Goal: Transaction & Acquisition: Obtain resource

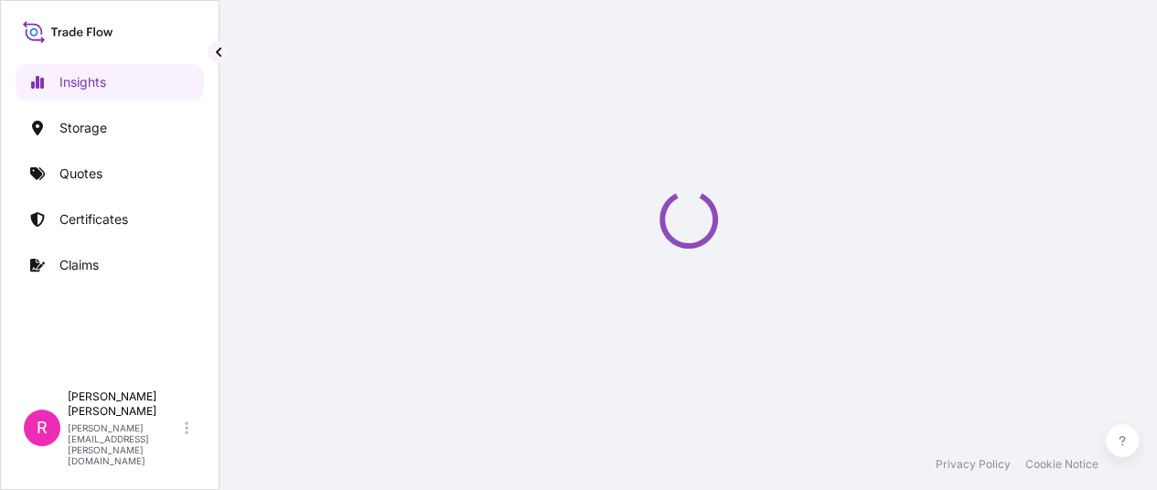
select select "2025"
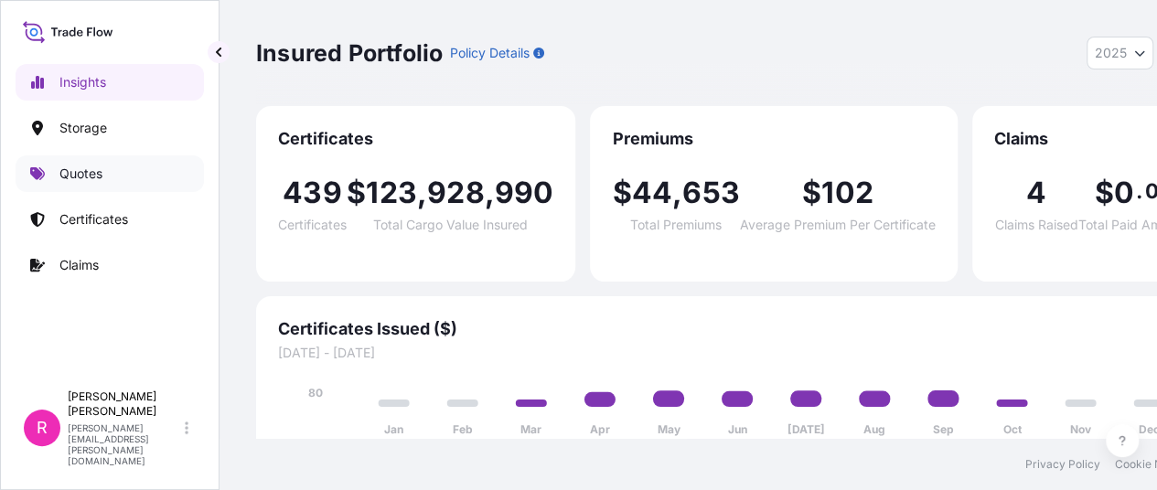
click at [95, 186] on link "Quotes" at bounding box center [110, 173] width 188 height 37
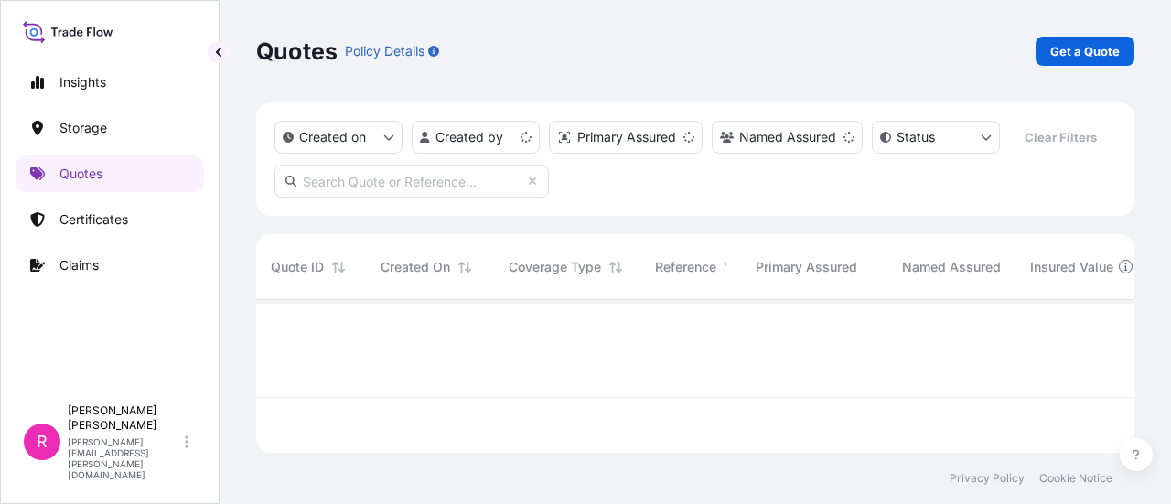
scroll to position [149, 863]
click at [1088, 54] on p "Get a Quote" at bounding box center [1085, 51] width 70 height 18
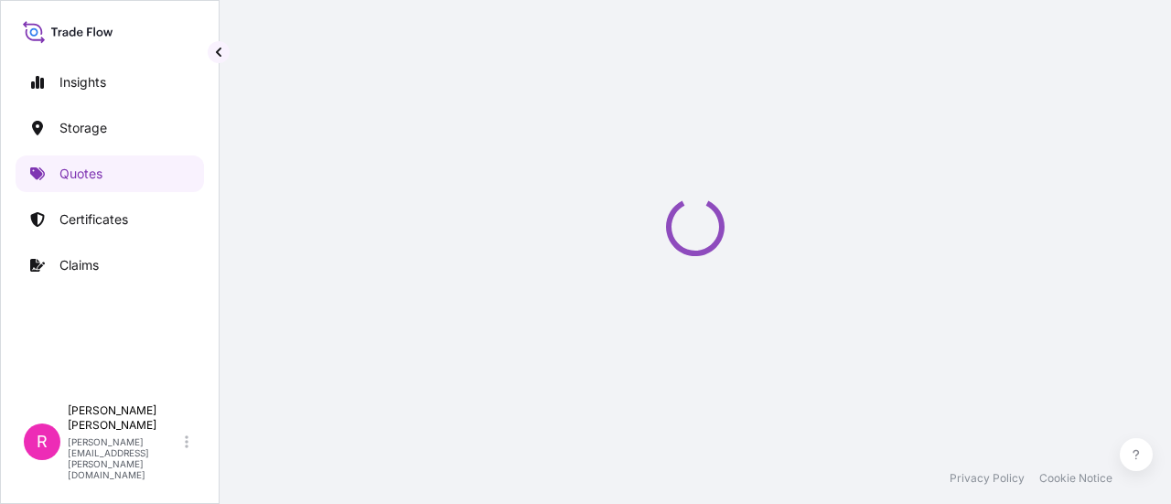
select select "Water"
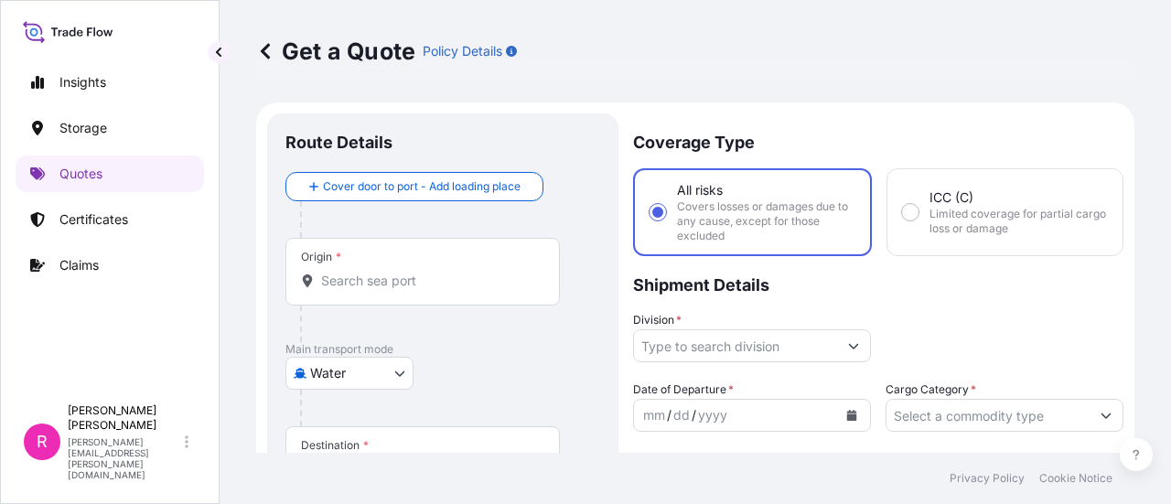
scroll to position [29, 0]
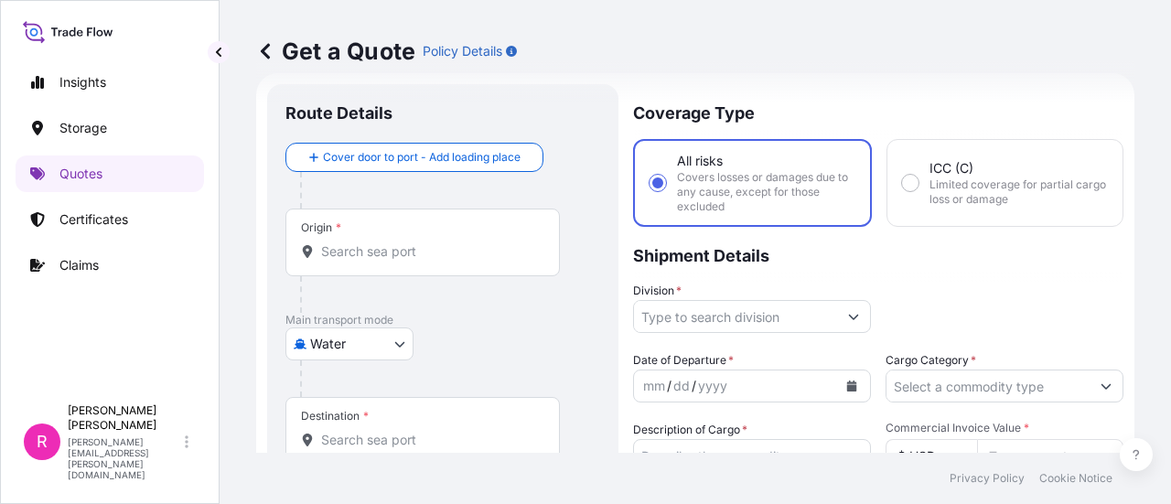
click at [383, 247] on input "Origin *" at bounding box center [429, 251] width 216 height 18
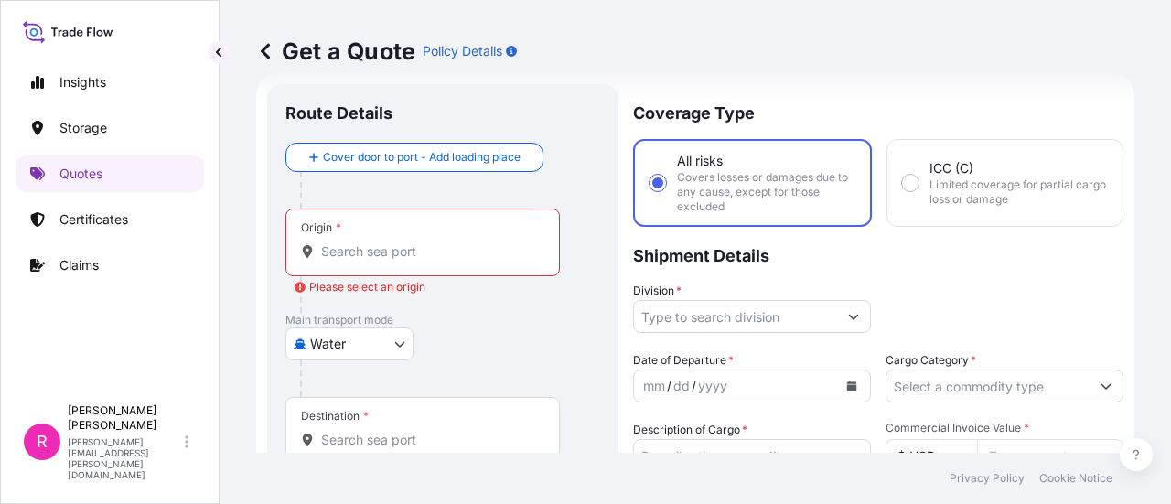
click at [368, 235] on div "Origin *" at bounding box center [422, 243] width 274 height 68
click at [368, 242] on input "Origin * Please select an origin" at bounding box center [429, 251] width 216 height 18
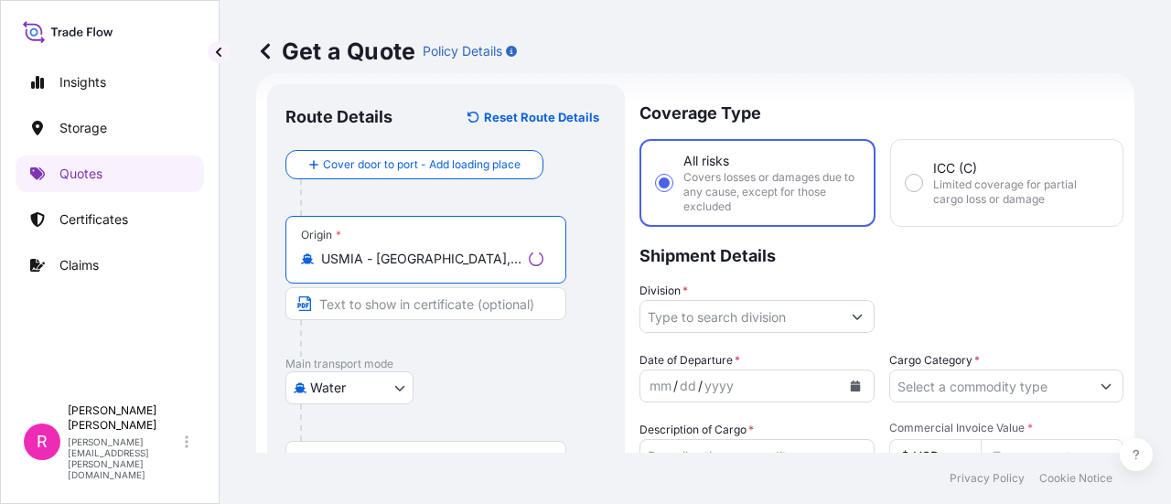
scroll to position [212, 0]
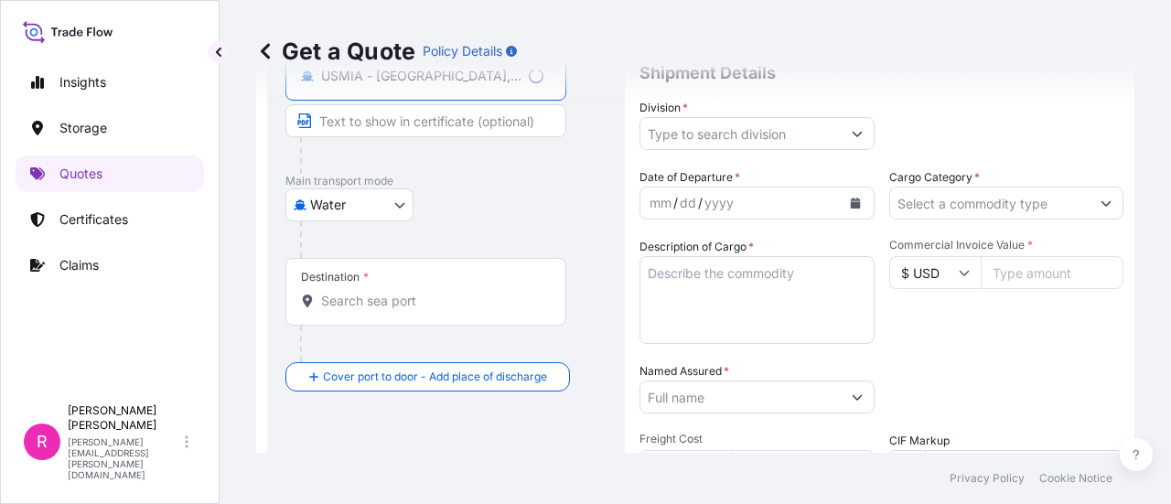
type input "USMIA - [GEOGRAPHIC_DATA], [GEOGRAPHIC_DATA]"
click at [441, 294] on input "Destination *" at bounding box center [432, 301] width 222 height 18
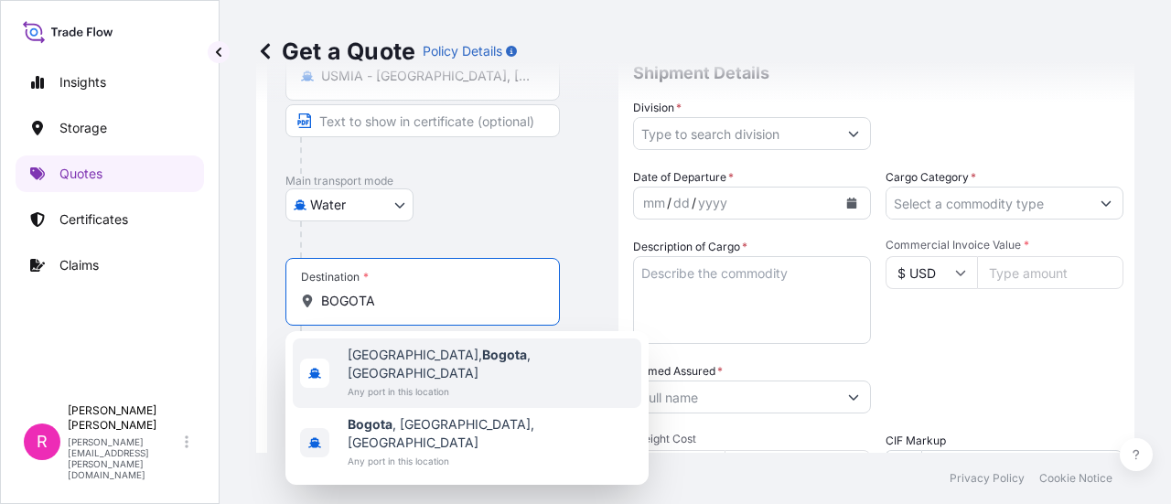
click at [454, 347] on span "[GEOGRAPHIC_DATA], [GEOGRAPHIC_DATA] , [GEOGRAPHIC_DATA]" at bounding box center [491, 364] width 286 height 37
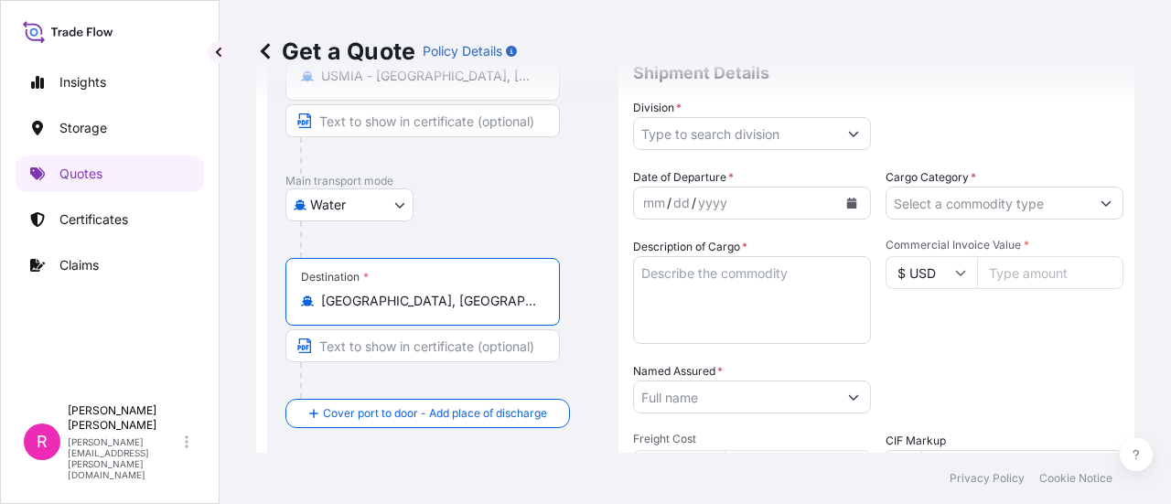
type input "[GEOGRAPHIC_DATA], [GEOGRAPHIC_DATA], [GEOGRAPHIC_DATA]"
click at [741, 112] on div "Division *" at bounding box center [752, 124] width 238 height 51
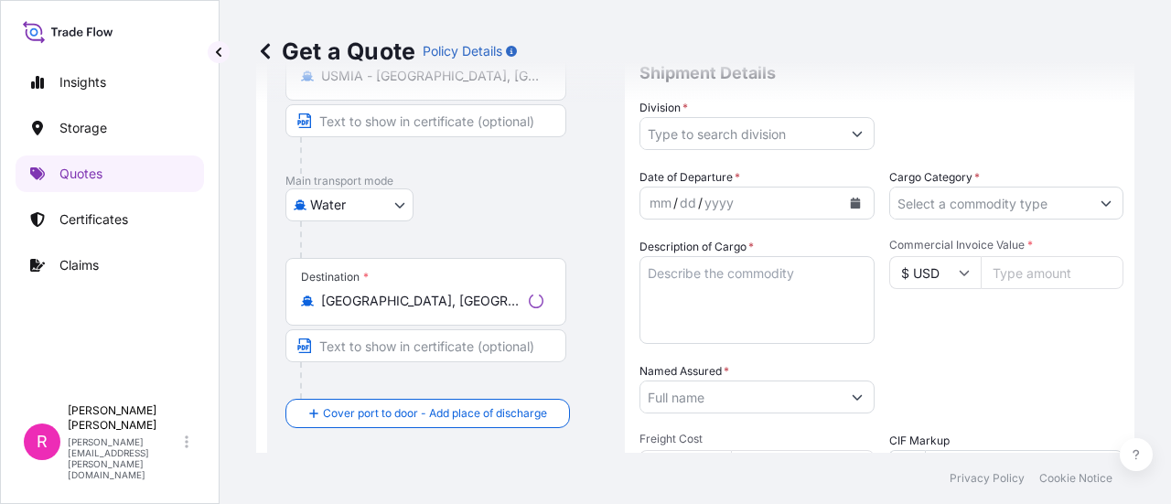
click at [738, 129] on input "Division *" at bounding box center [740, 133] width 200 height 33
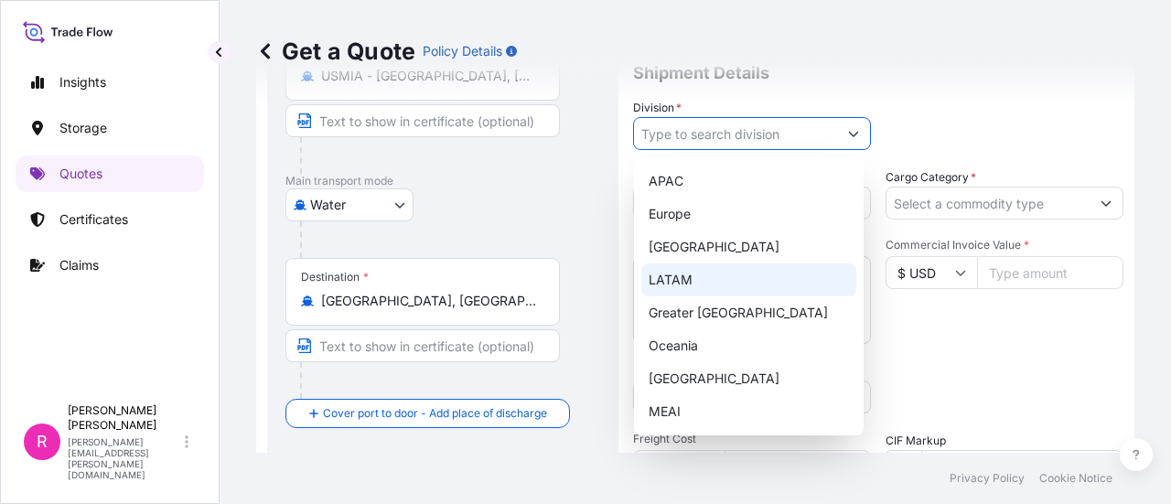
click at [713, 276] on div "LATAM" at bounding box center [748, 279] width 215 height 33
type input "LATAM"
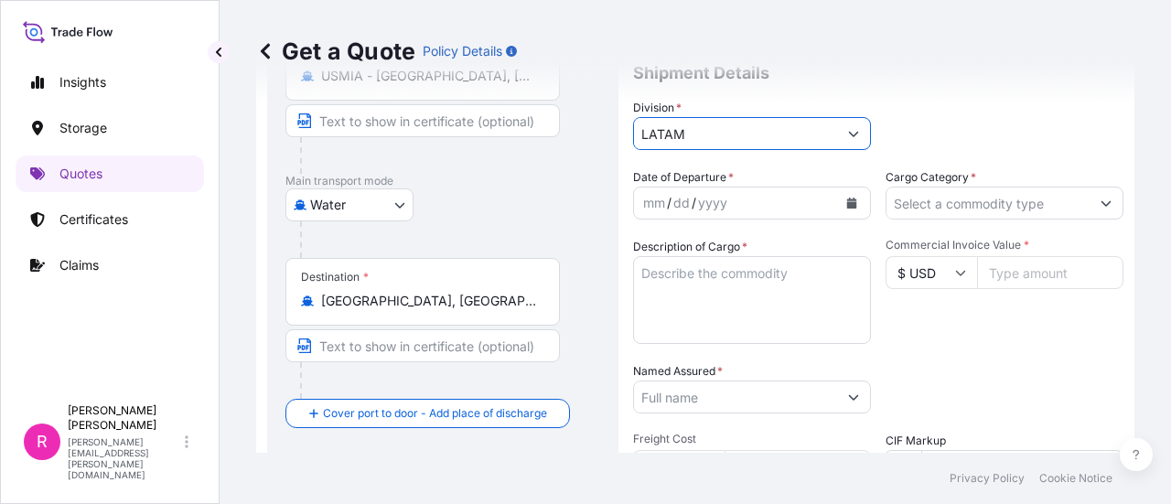
click at [737, 198] on div "mm / dd / yyyy" at bounding box center [735, 203] width 203 height 33
click at [1089, 209] on button "Show suggestions" at bounding box center [1105, 203] width 33 height 33
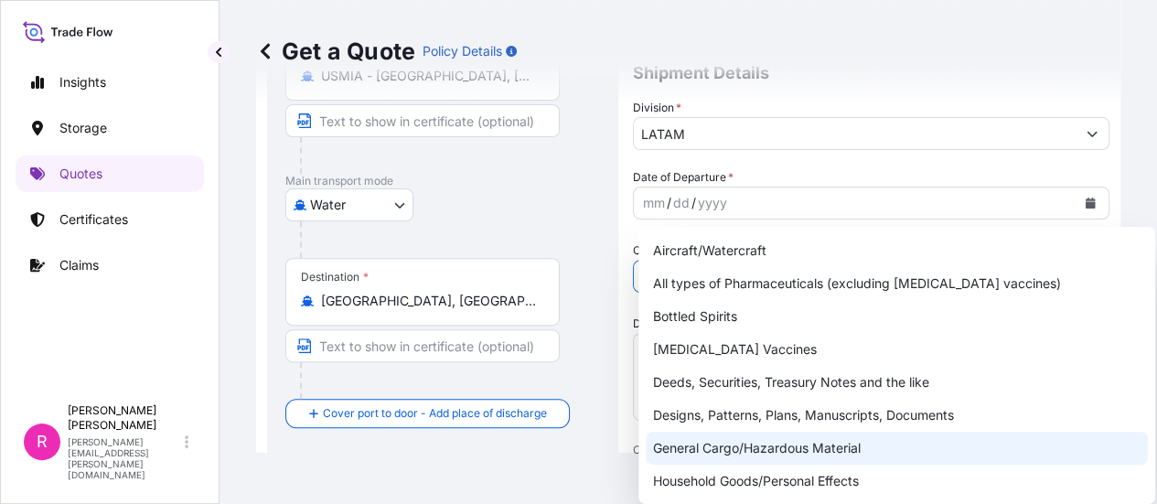
click at [724, 445] on div "General Cargo/Hazardous Material" at bounding box center [897, 448] width 502 height 33
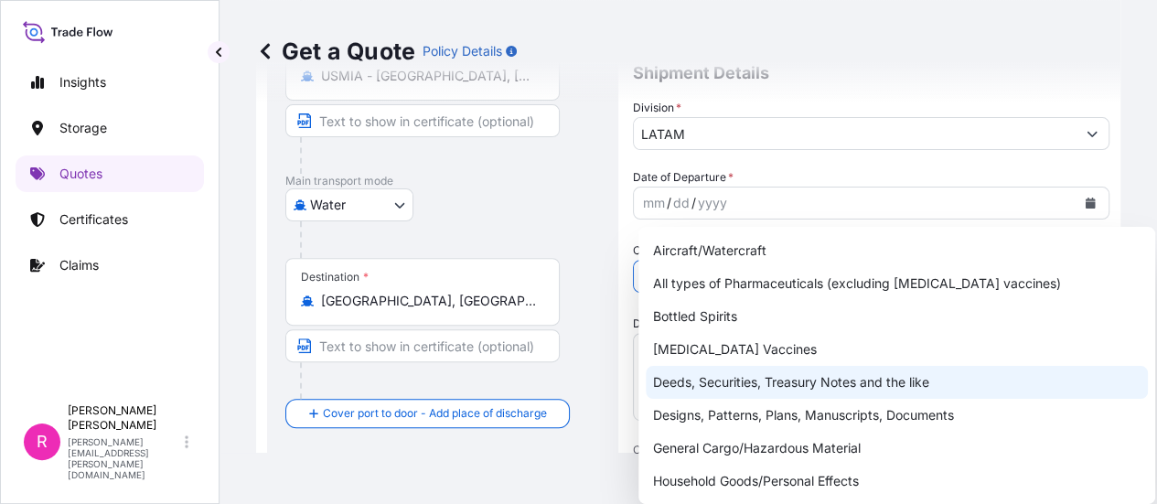
type input "General Cargo/Hazardous Material"
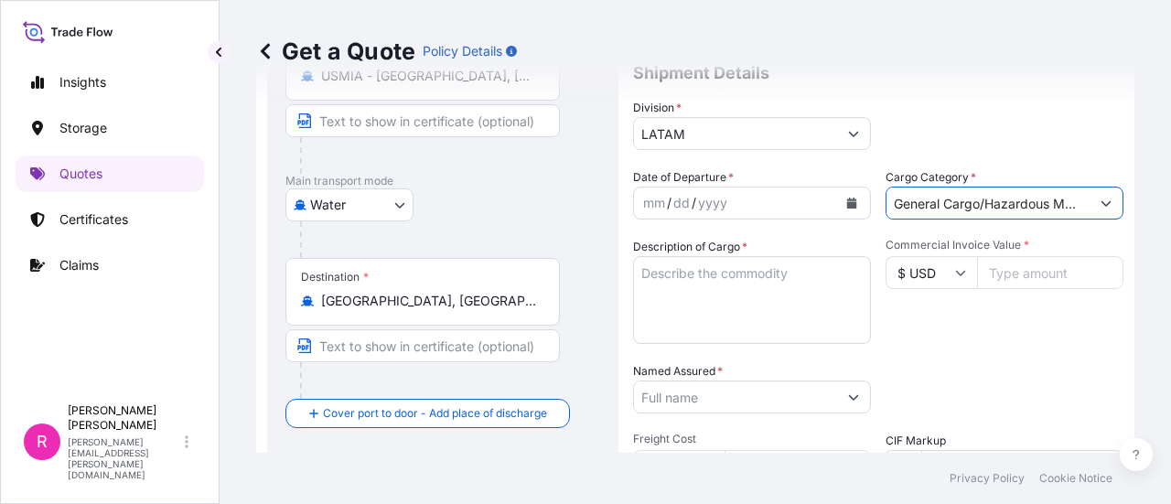
click at [847, 214] on button "Calendar" at bounding box center [851, 202] width 29 height 29
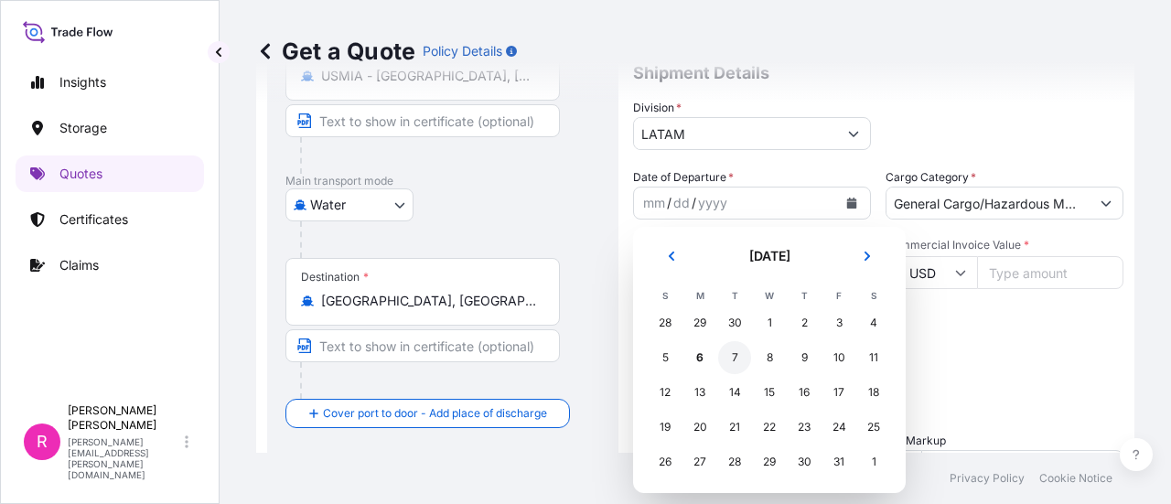
click at [824, 413] on td "24" at bounding box center [838, 427] width 35 height 35
click at [734, 362] on div "7" at bounding box center [734, 357] width 33 height 33
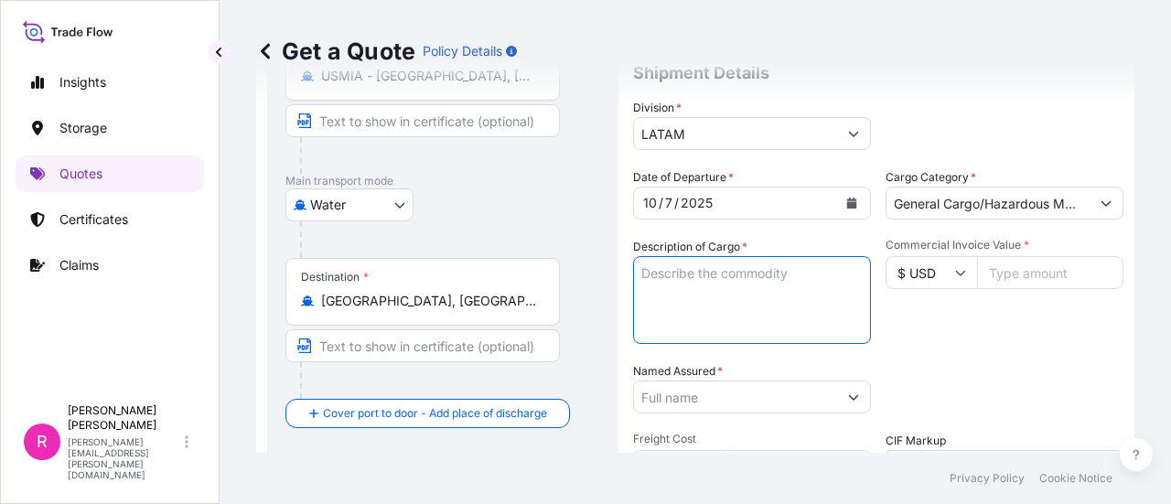
click at [738, 328] on textarea "Description of Cargo *" at bounding box center [752, 300] width 238 height 88
click at [739, 308] on textarea "Description of Cargo *" at bounding box center [752, 300] width 238 height 88
click at [709, 305] on textarea "Description of Cargo *" at bounding box center [752, 300] width 238 height 88
paste textarea "fusibles,magnex monopolar,hardware kit magnex,soporte fusible,terminal bt, term…"
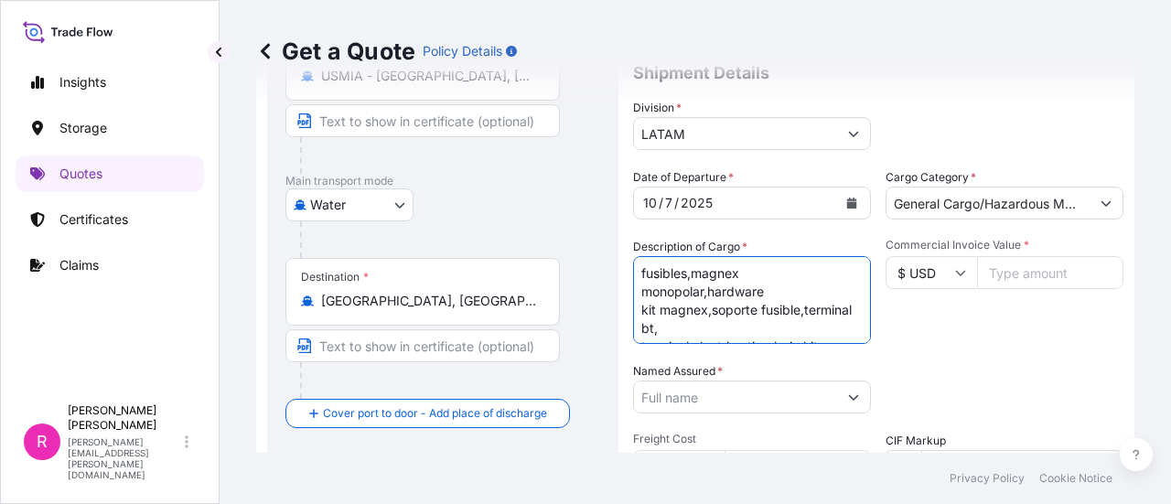
scroll to position [47, 0]
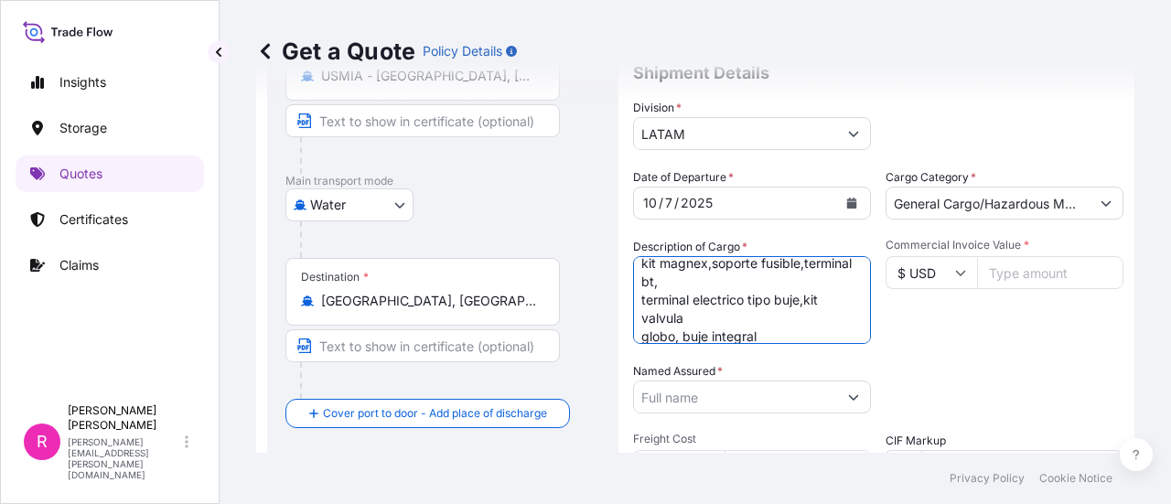
type textarea "fusibles,magnex monopolar,hardware kit magnex,soporte fusible,terminal bt, term…"
click at [1019, 264] on input "Commercial Invoice Value *" at bounding box center [1050, 272] width 146 height 33
click at [1003, 269] on input "Commercial Invoice Value *" at bounding box center [1050, 272] width 146 height 33
click at [1008, 280] on input "Commercial Invoice Value *" at bounding box center [1050, 272] width 146 height 33
type input "67134"
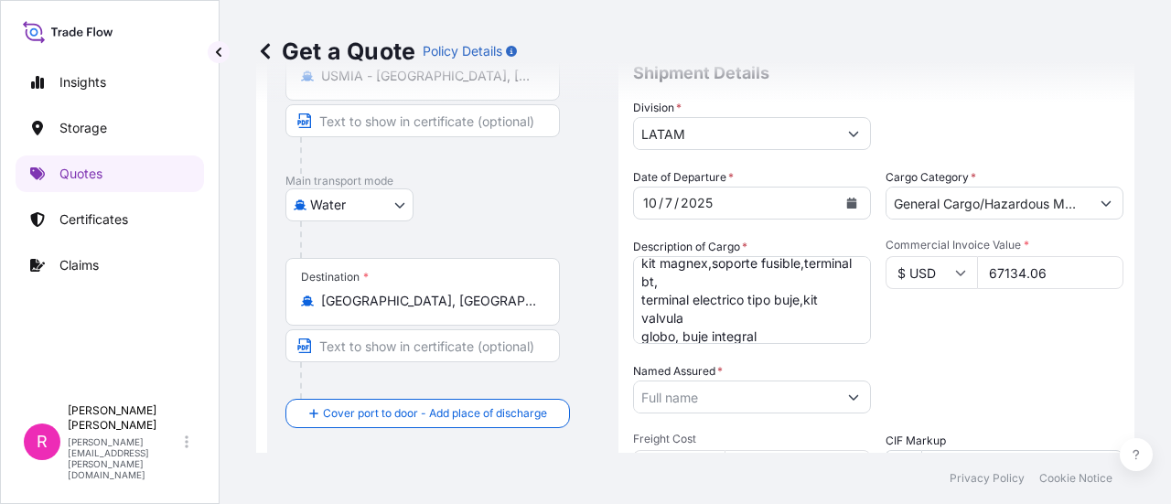
scroll to position [304, 0]
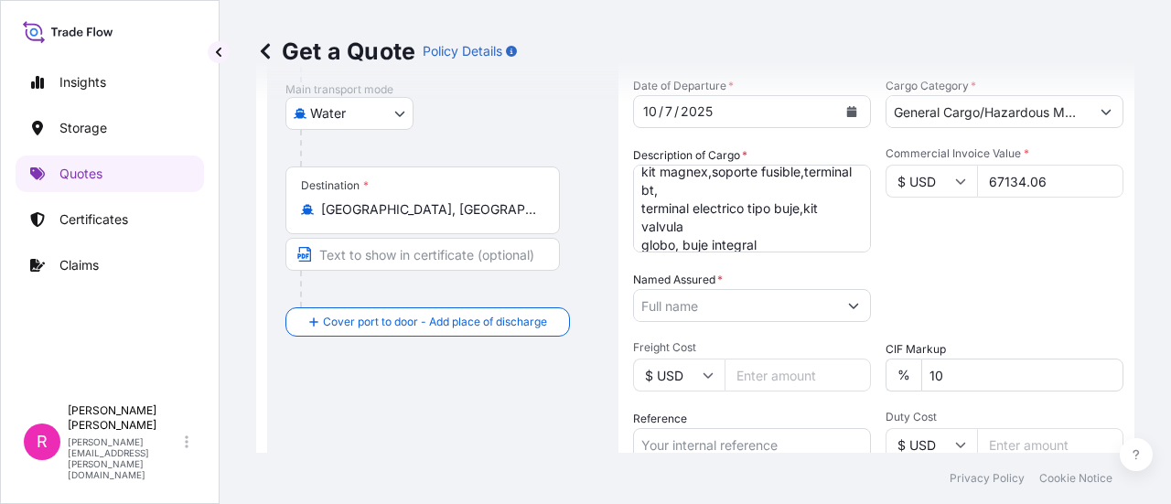
type input "67134.06"
click at [774, 306] on input "Named Assured *" at bounding box center [735, 305] width 203 height 33
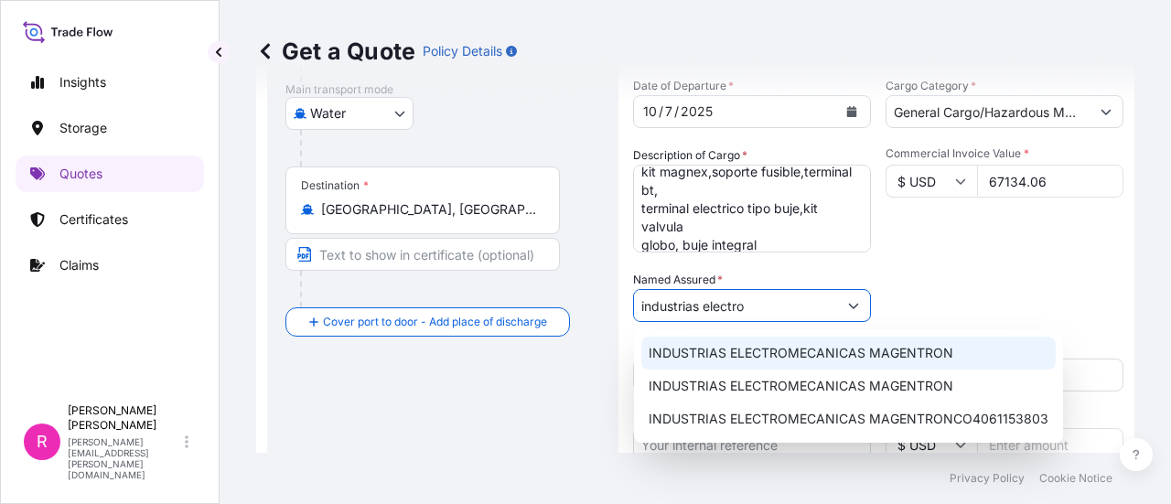
click at [708, 356] on span "INDUSTRIAS ELECTROMECANICAS MAGENTRON" at bounding box center [801, 353] width 305 height 18
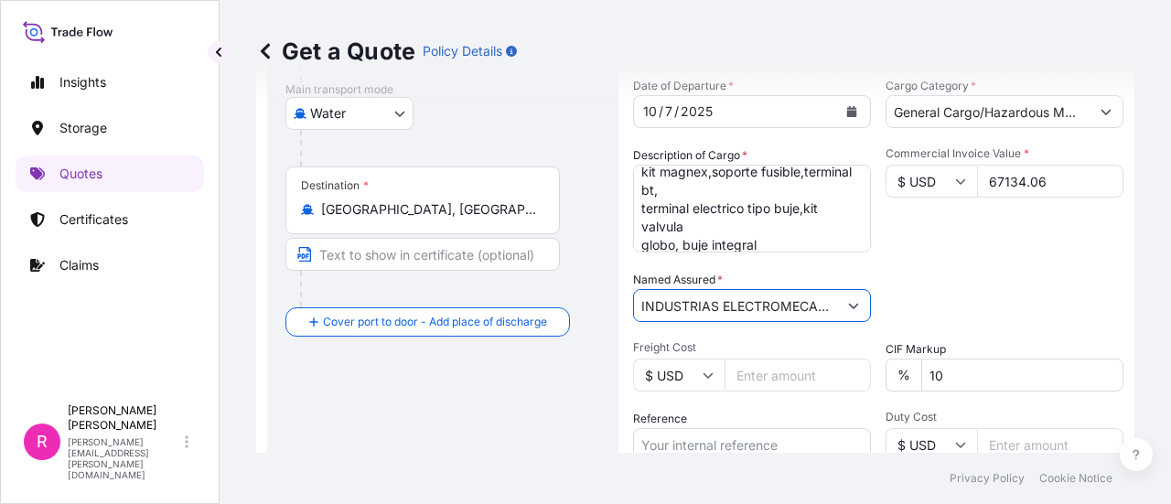
scroll to position [395, 0]
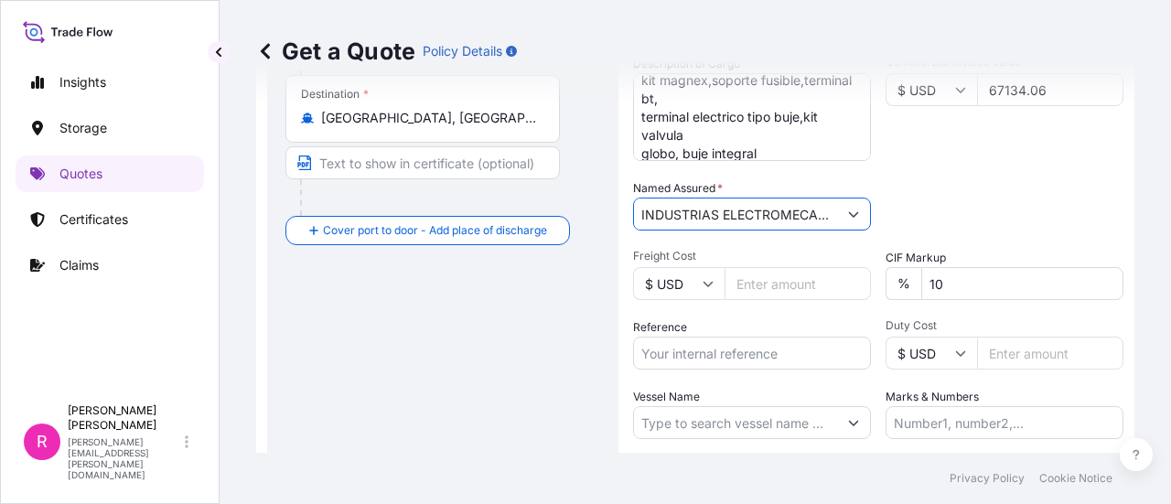
type input "INDUSTRIAS ELECTROMECANICAS MAGENTRON"
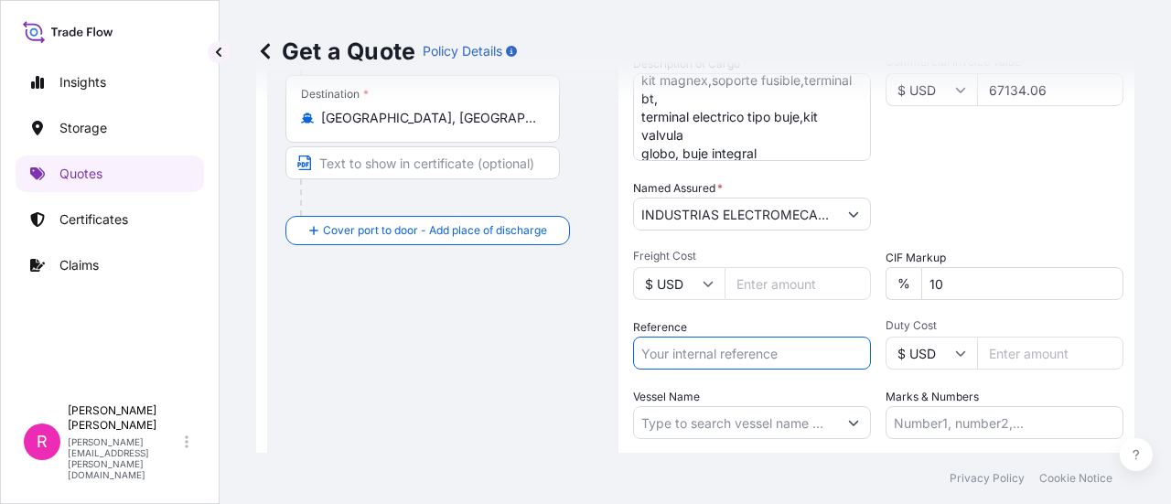
drag, startPoint x: 776, startPoint y: 354, endPoint x: 1163, endPoint y: 272, distance: 396.5
click at [776, 354] on input "Reference" at bounding box center [752, 353] width 238 height 33
click at [724, 353] on input "Reference" at bounding box center [752, 353] width 238 height 33
paste input "CONSOLIDADO WK34"
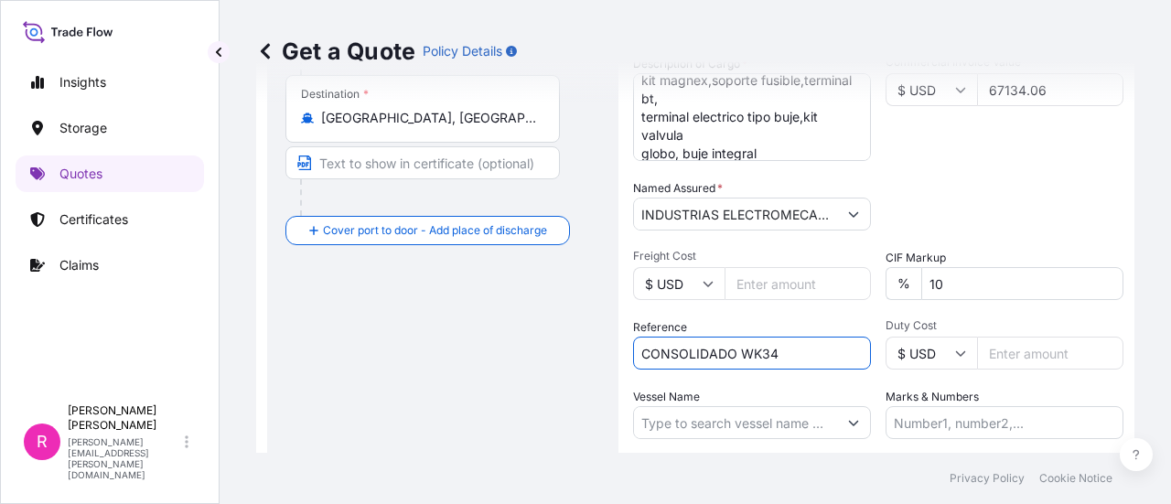
type input "CONSOLIDADO WK34"
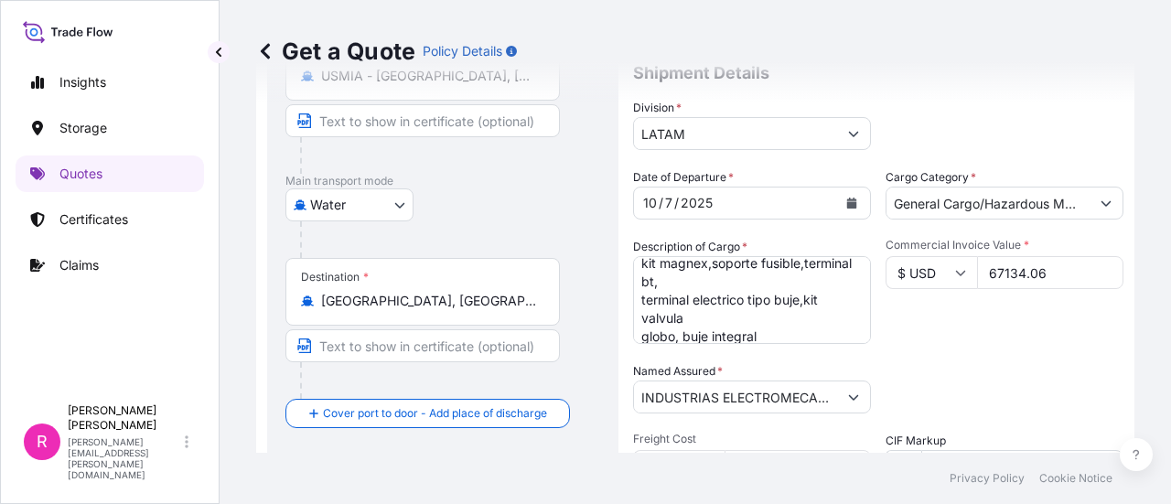
scroll to position [29, 0]
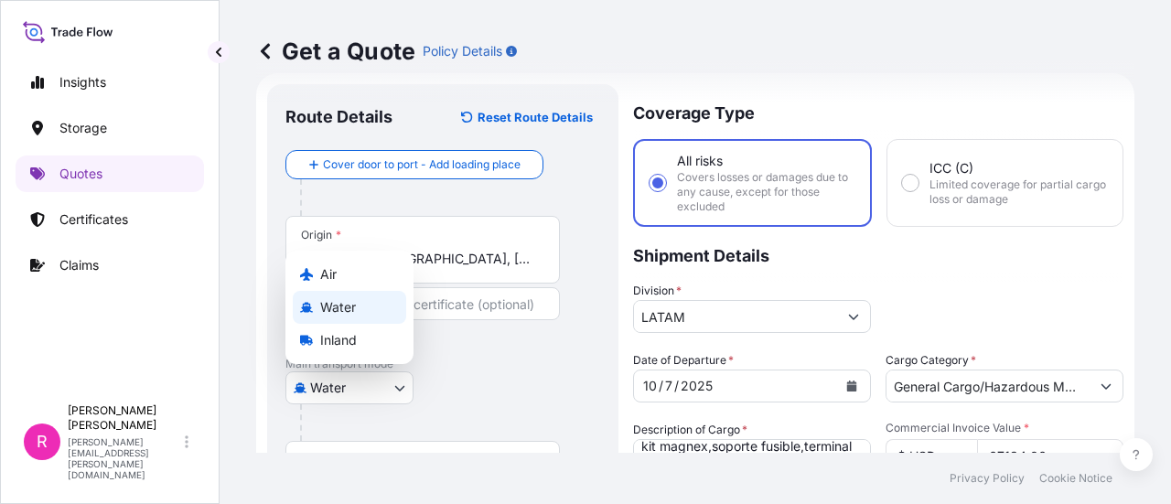
click at [345, 381] on body "Insights Storage Quotes Certificates Claims R [PERSON_NAME] [PERSON_NAME][EMAIL…" at bounding box center [585, 252] width 1171 height 504
click at [311, 271] on icon at bounding box center [306, 274] width 13 height 13
select select "Air"
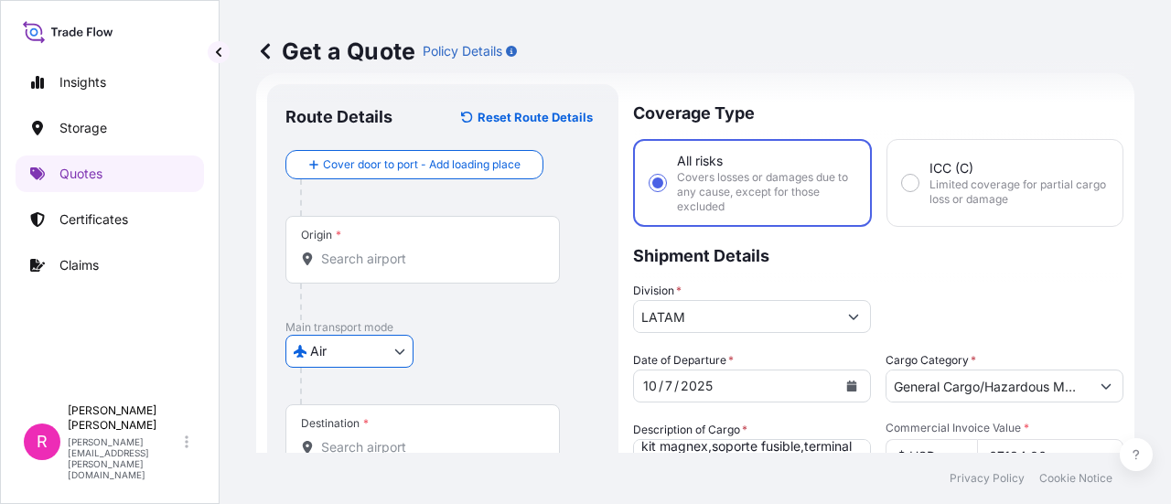
click at [415, 259] on input "Origin *" at bounding box center [429, 259] width 216 height 18
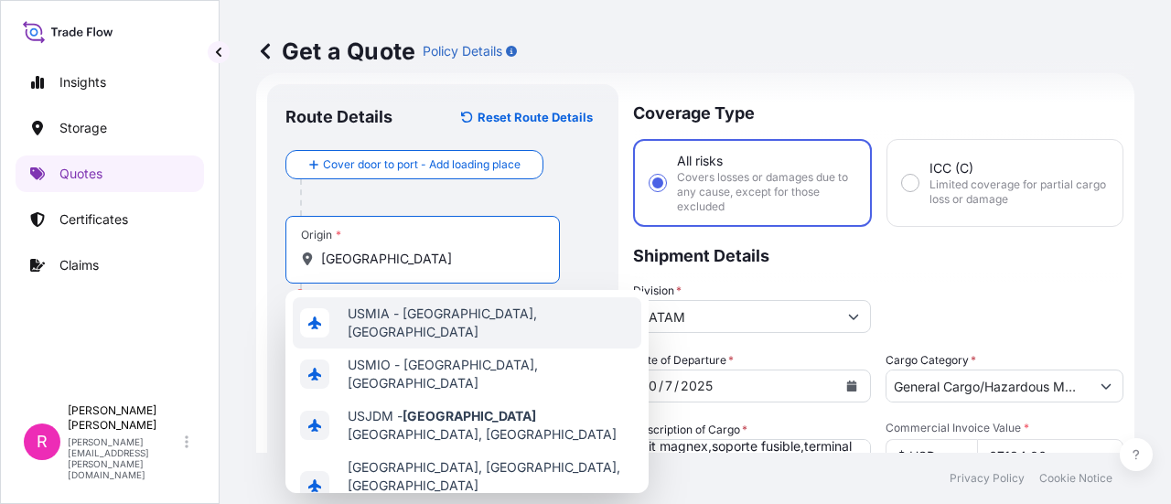
click at [439, 316] on span "USMIA - [GEOGRAPHIC_DATA], [GEOGRAPHIC_DATA]" at bounding box center [491, 323] width 286 height 37
type input "USMIA - [GEOGRAPHIC_DATA], [GEOGRAPHIC_DATA]"
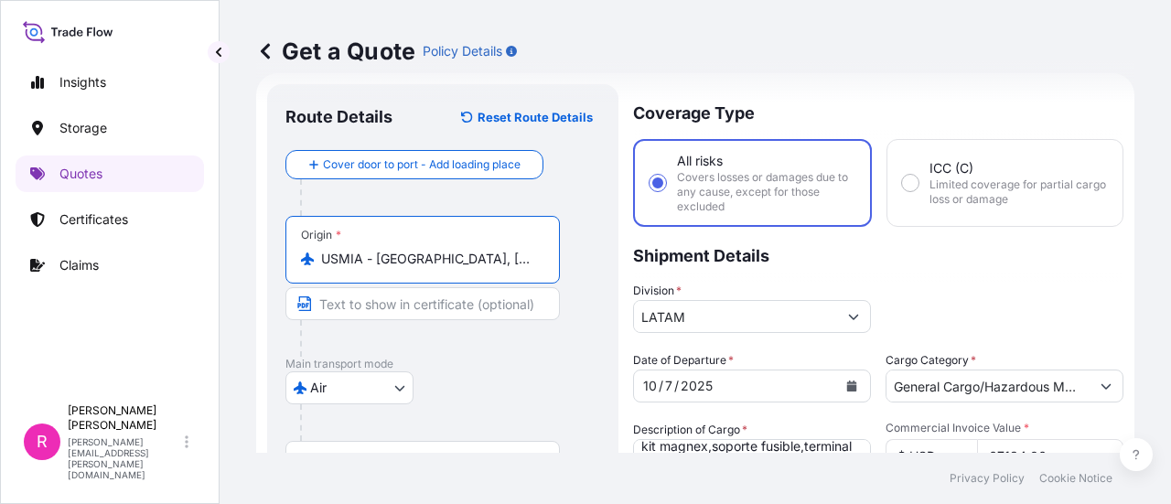
scroll to position [121, 0]
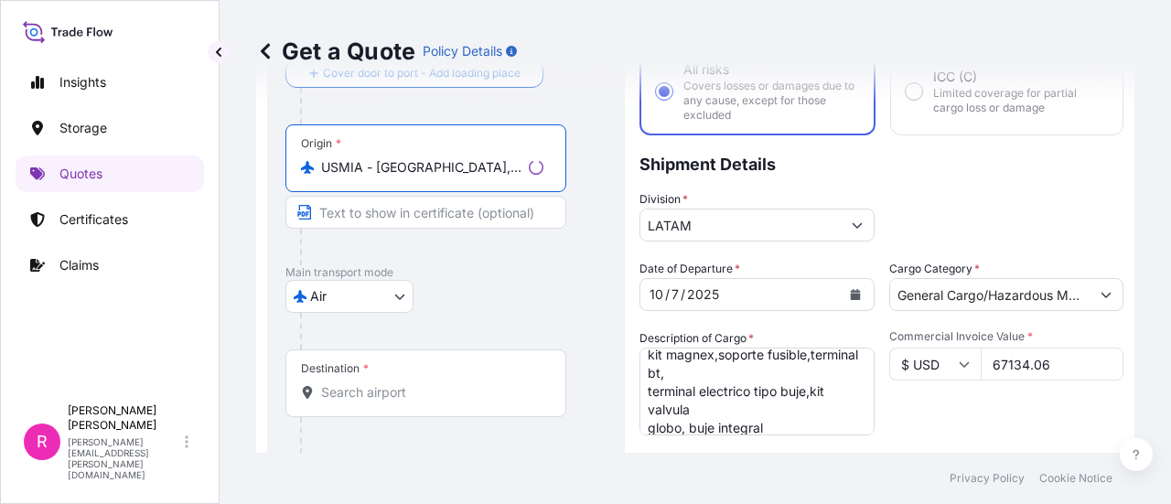
drag, startPoint x: 399, startPoint y: 376, endPoint x: 387, endPoint y: 380, distance: 12.4
click at [393, 376] on div "Destination *" at bounding box center [425, 383] width 281 height 68
click at [393, 383] on input "Destination *" at bounding box center [432, 392] width 222 height 18
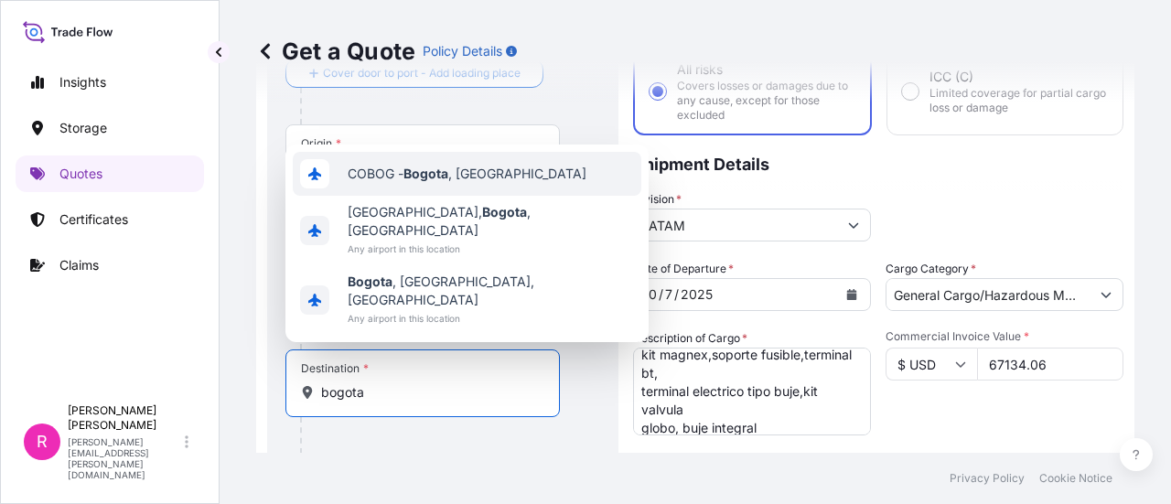
click at [469, 196] on div "COBOG - [GEOGRAPHIC_DATA] , [GEOGRAPHIC_DATA]" at bounding box center [467, 174] width 348 height 44
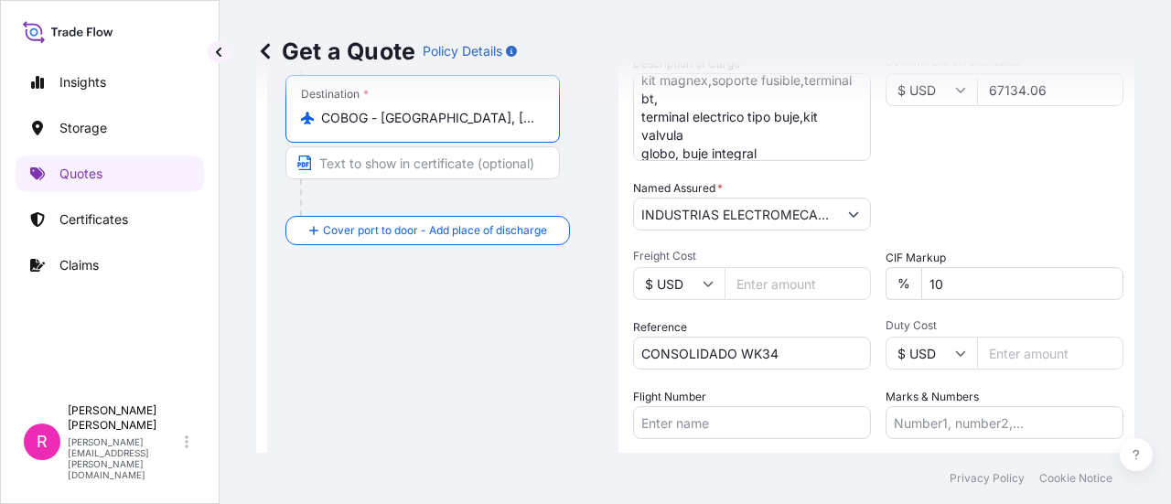
scroll to position [487, 0]
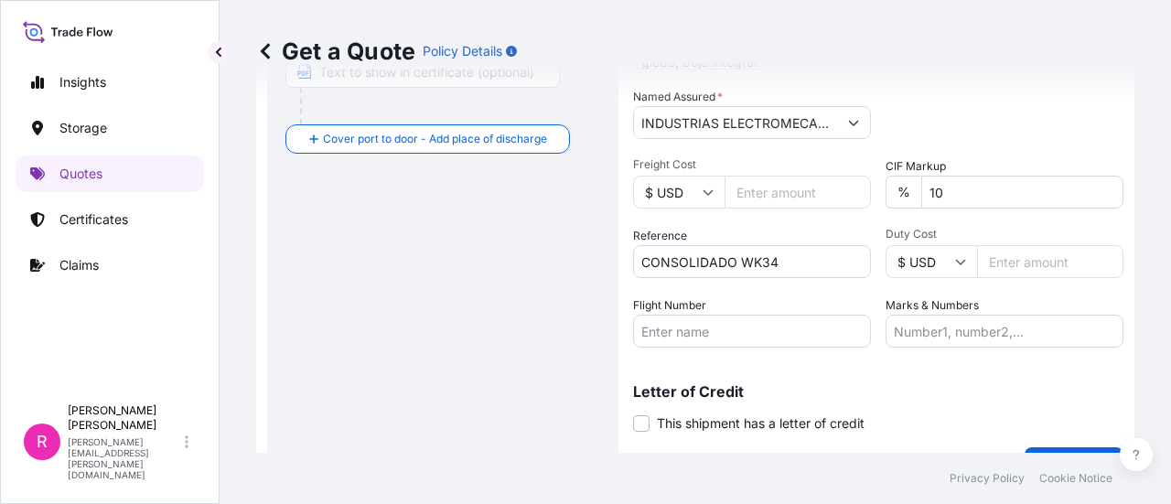
type input "COBOG - [GEOGRAPHIC_DATA], [GEOGRAPHIC_DATA]"
click at [697, 332] on input "Flight Number" at bounding box center [752, 331] width 238 height 33
click at [732, 336] on input "Flight Number" at bounding box center [752, 331] width 238 height 33
click at [703, 337] on input "Flight Number" at bounding box center [752, 331] width 238 height 33
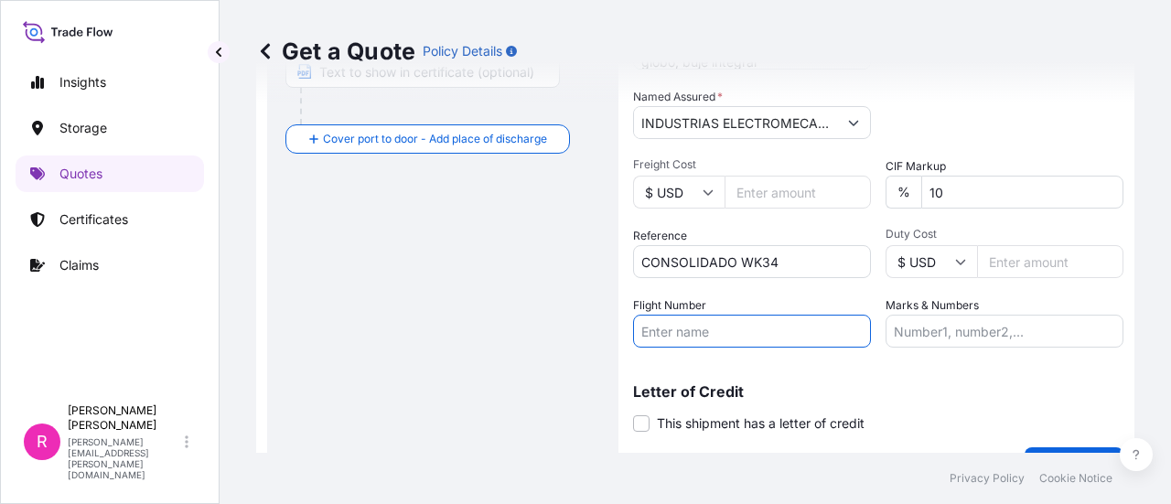
paste input "SLI24325"
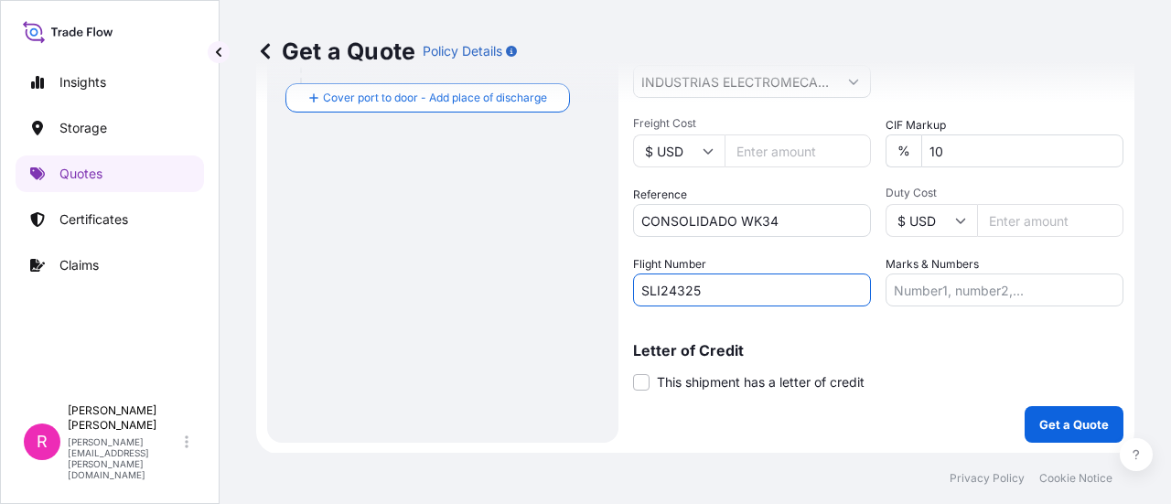
type input "SLI24325"
click at [1014, 402] on div "Coverage Type All risks Covers losses or damages due to any cause, except for t…" at bounding box center [878, 14] width 490 height 857
click at [1024, 416] on button "Get a Quote" at bounding box center [1073, 424] width 99 height 37
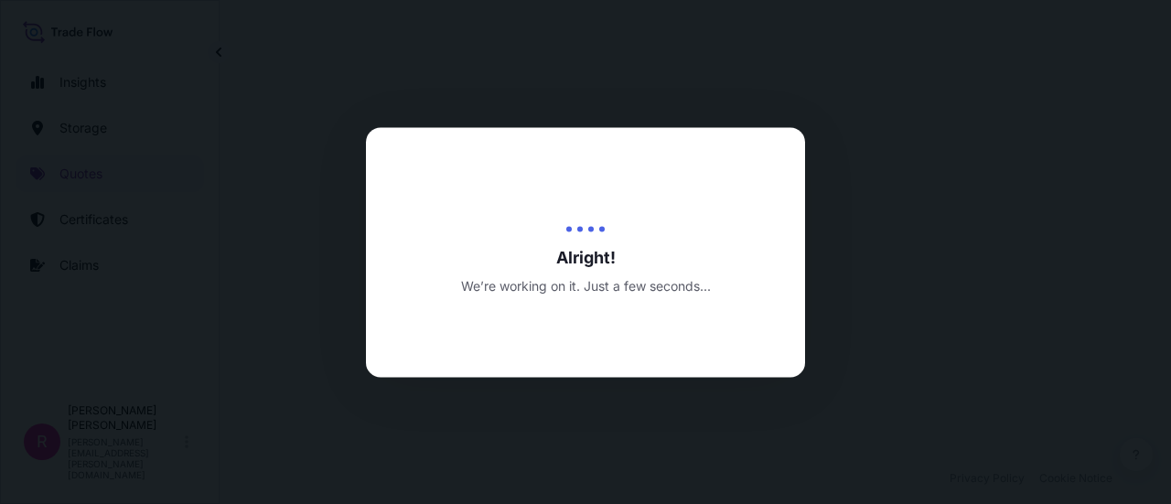
scroll to position [907, 0]
select select "Air"
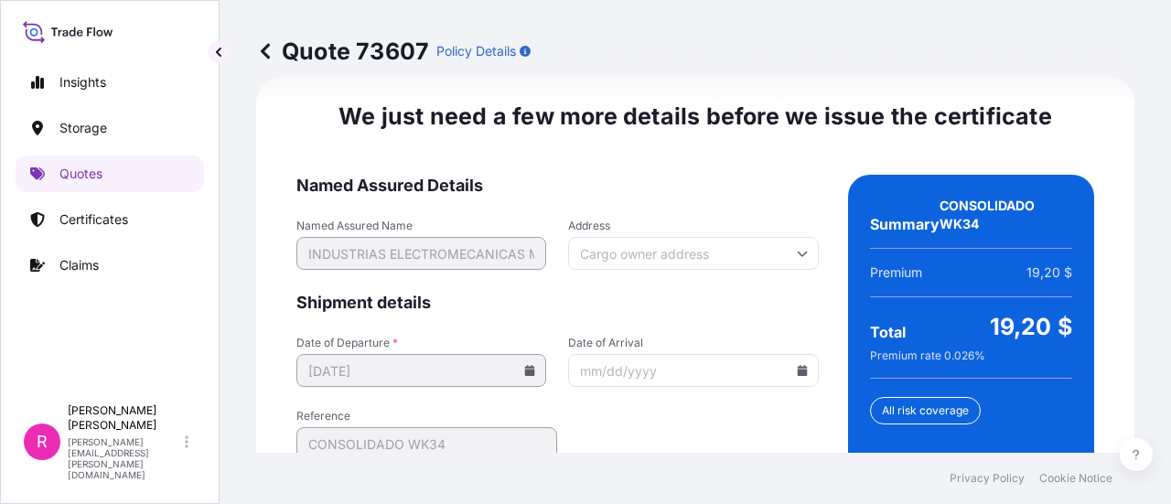
scroll to position [3125, 0]
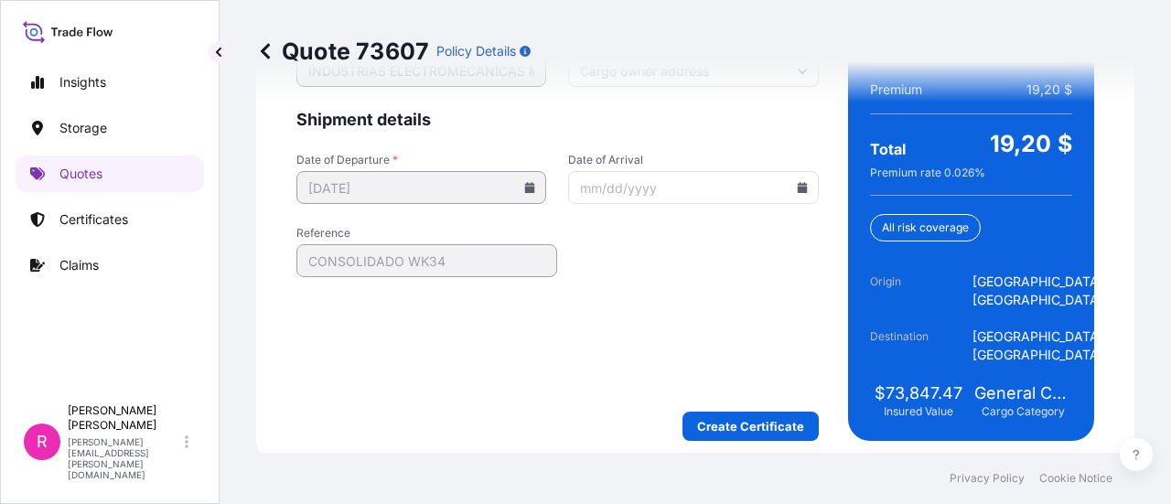
click at [798, 176] on input "Date of Arrival" at bounding box center [693, 187] width 250 height 33
click at [798, 185] on icon at bounding box center [802, 187] width 11 height 11
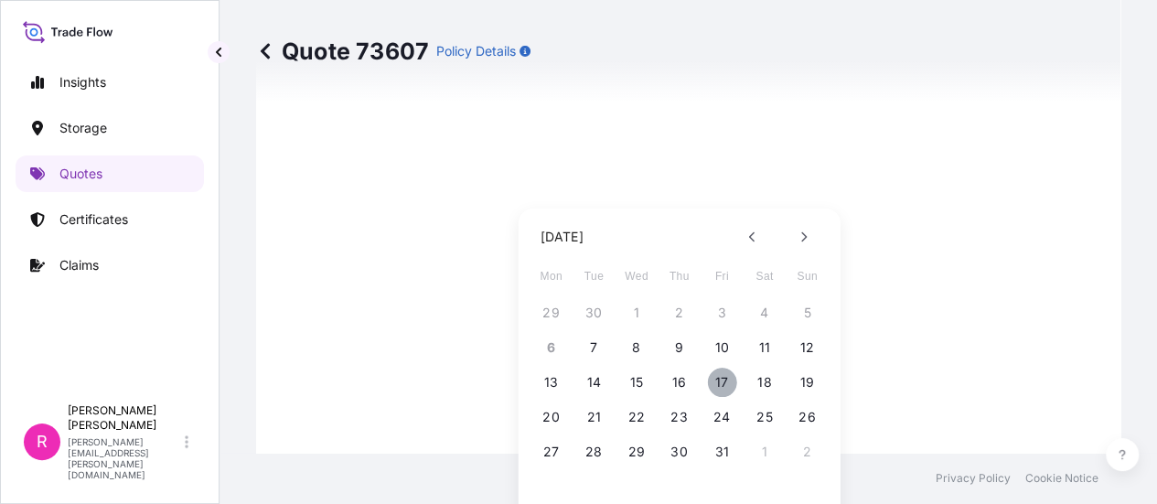
click at [718, 388] on button "17" at bounding box center [721, 382] width 29 height 29
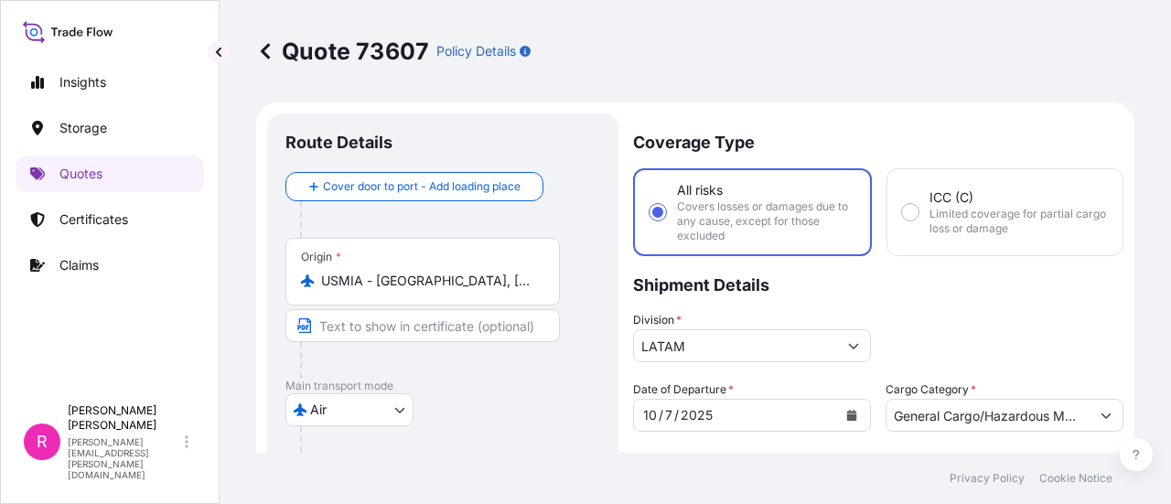
scroll to position [183, 0]
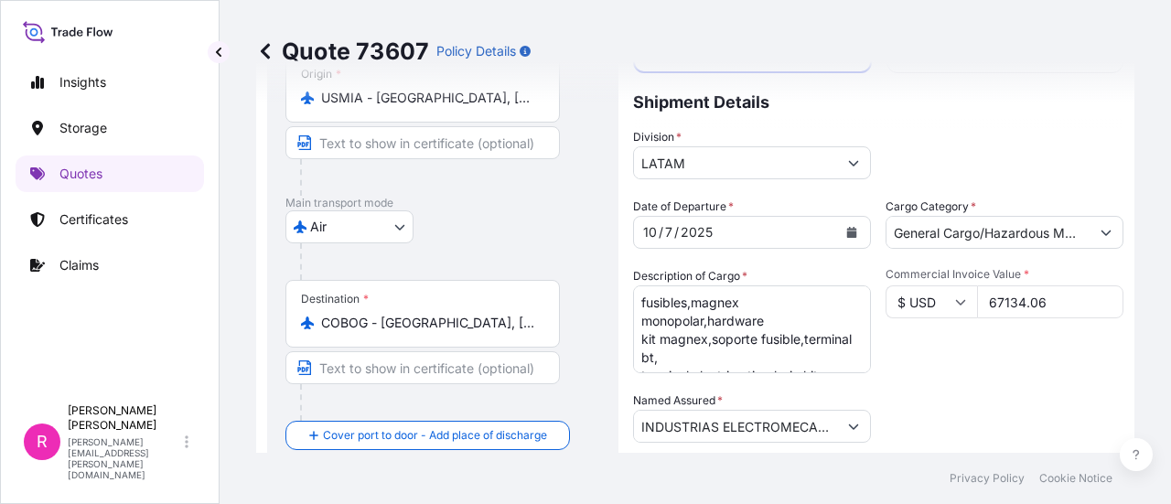
click at [840, 232] on button "Calendar" at bounding box center [851, 232] width 29 height 29
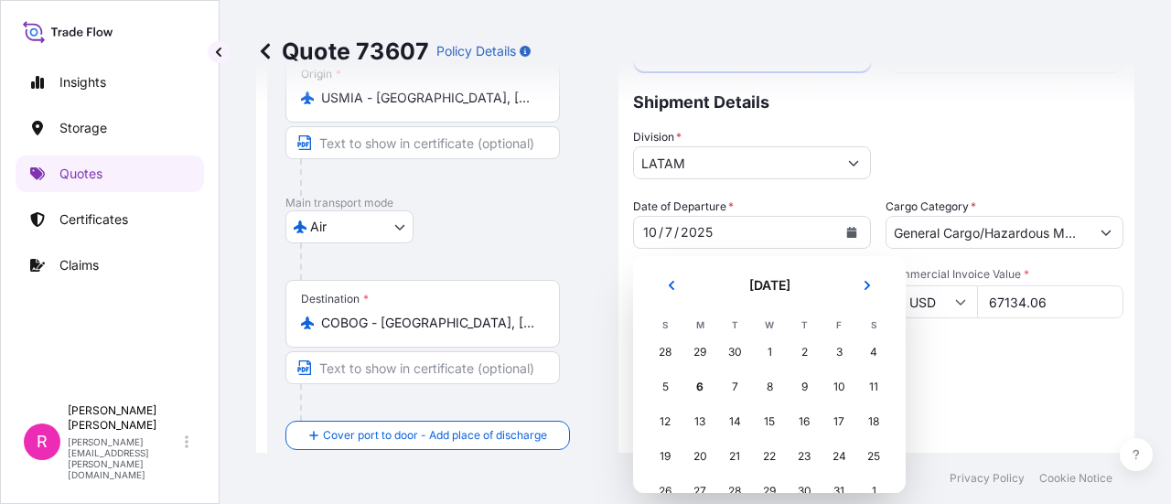
click at [942, 123] on p "Shipment Details" at bounding box center [878, 100] width 490 height 55
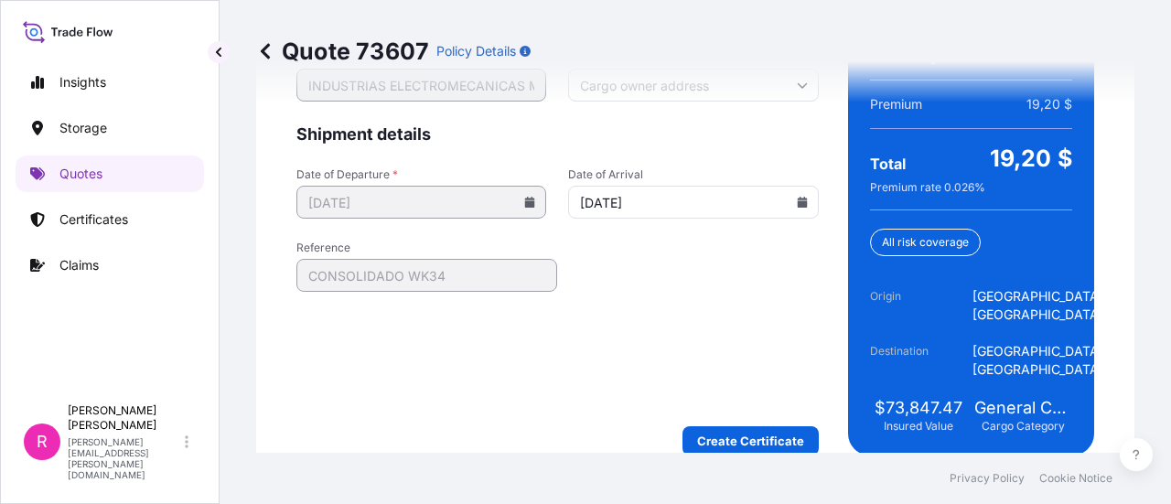
scroll to position [3134, 0]
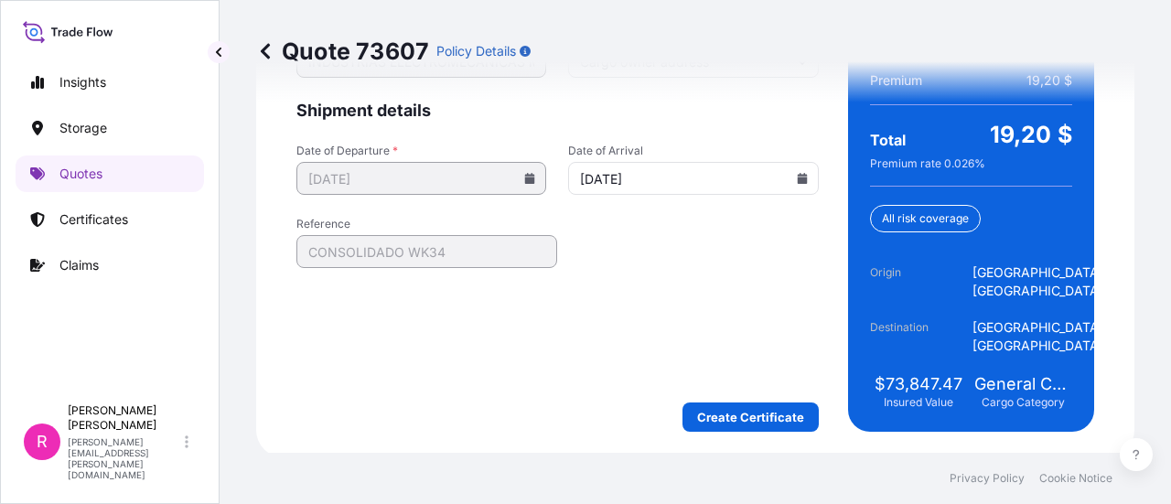
drag, startPoint x: 804, startPoint y: 177, endPoint x: 794, endPoint y: 178, distance: 10.2
click at [803, 177] on input "[DATE]" at bounding box center [693, 178] width 250 height 33
click at [797, 176] on icon at bounding box center [802, 178] width 10 height 11
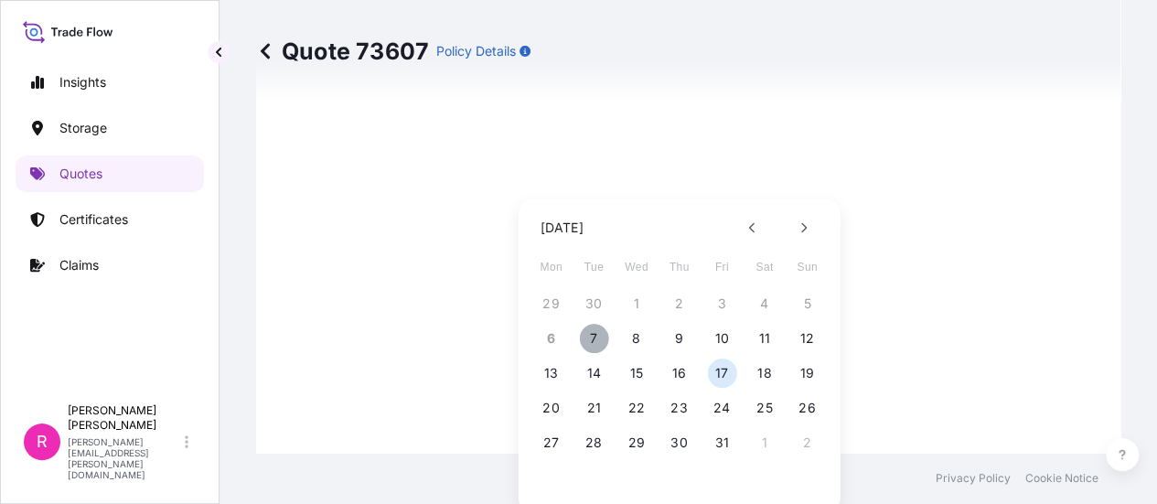
click at [592, 341] on button "7" at bounding box center [593, 338] width 29 height 29
type input "[DATE]"
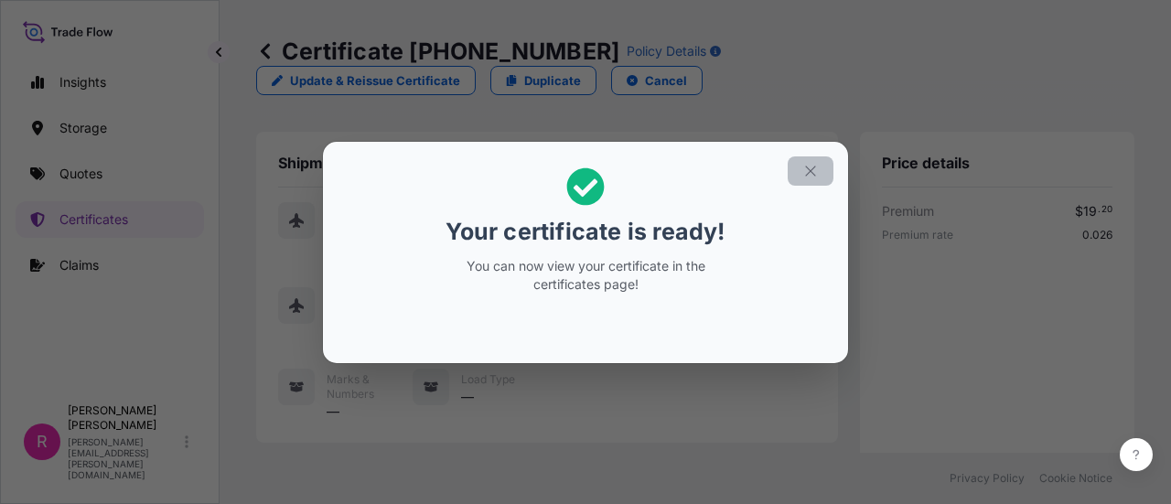
click at [814, 174] on icon "button" at bounding box center [810, 171] width 10 height 10
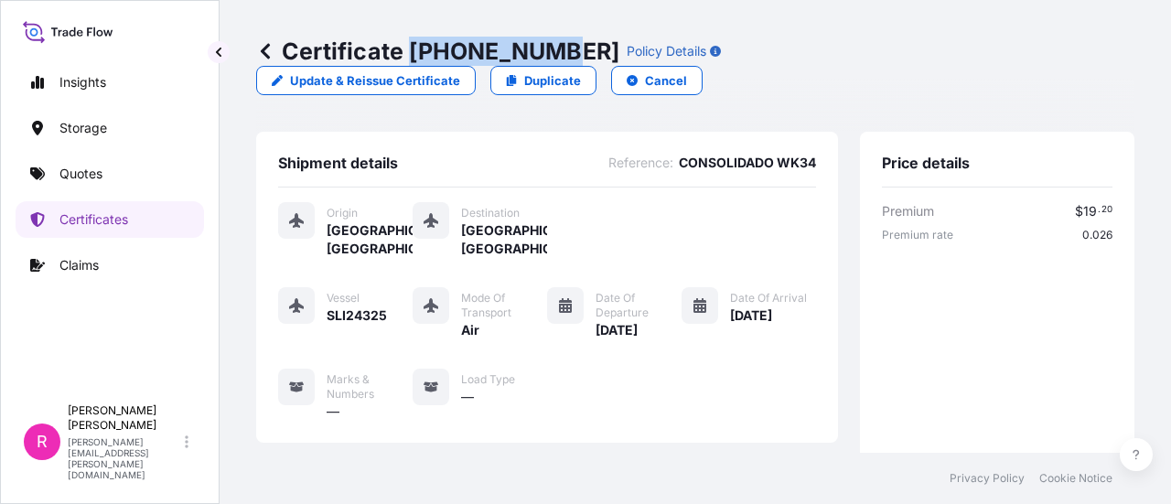
drag, startPoint x: 415, startPoint y: 46, endPoint x: 572, endPoint y: 60, distance: 157.1
click at [545, 38] on p "Certificate [PHONE_NUMBER]" at bounding box center [437, 51] width 363 height 29
copy p "[PHONE_NUMBER]"
copy p "31619-463-"
click at [123, 169] on link "Quotes" at bounding box center [110, 173] width 188 height 37
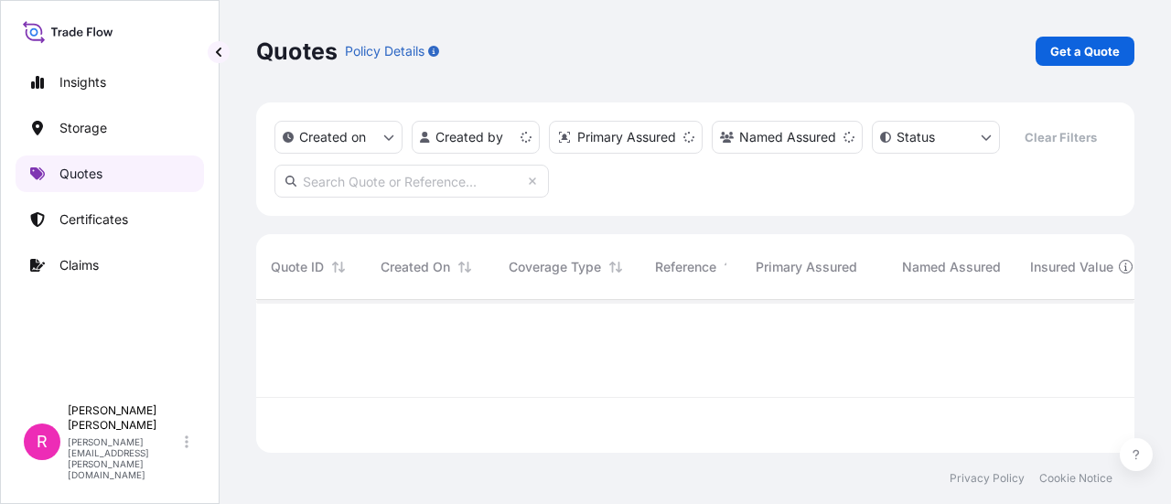
scroll to position [149, 863]
click at [1104, 59] on p "Get a Quote" at bounding box center [1085, 51] width 70 height 18
select select "Water"
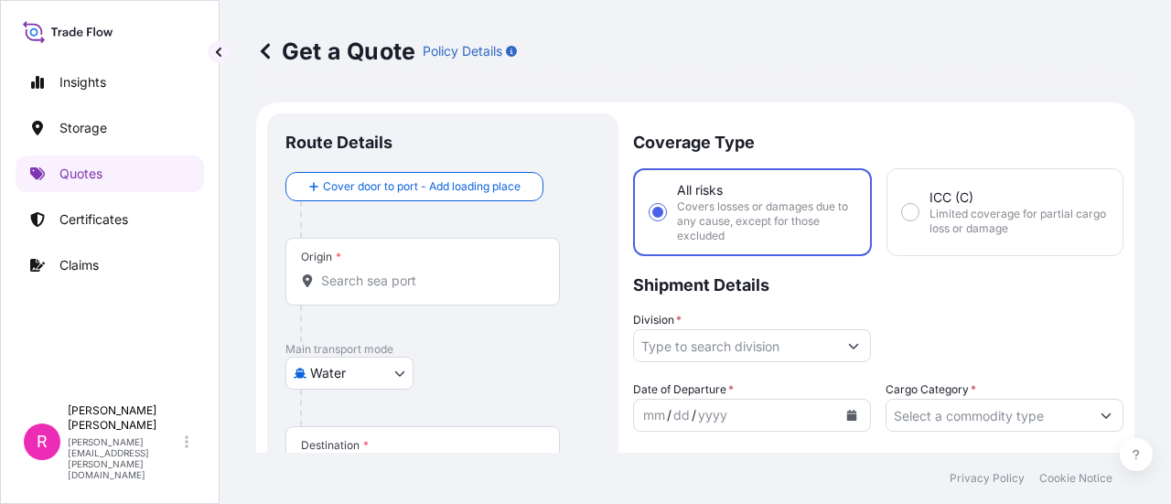
scroll to position [29, 0]
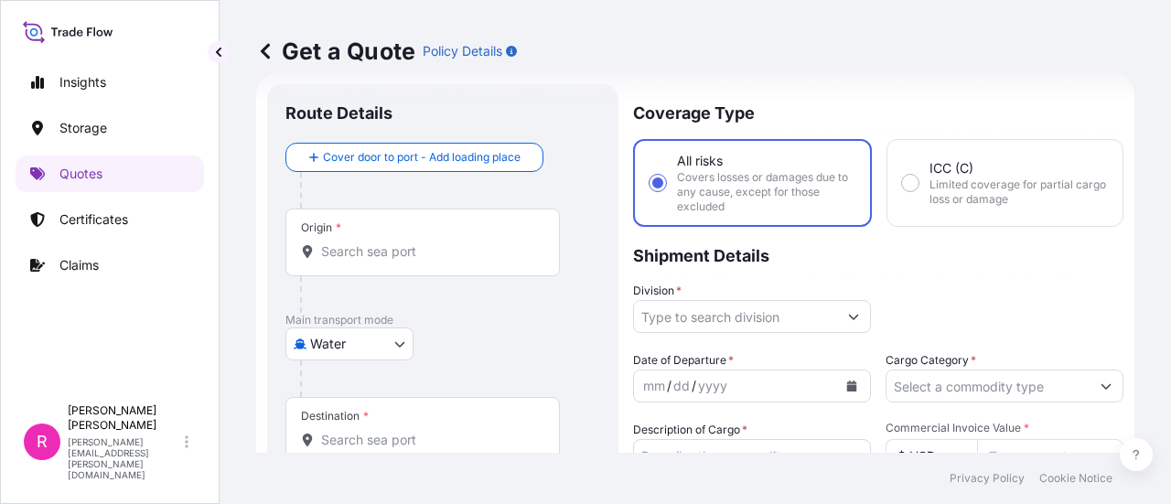
click at [433, 235] on div "Origin *" at bounding box center [422, 243] width 274 height 68
click at [433, 242] on input "Origin *" at bounding box center [429, 251] width 216 height 18
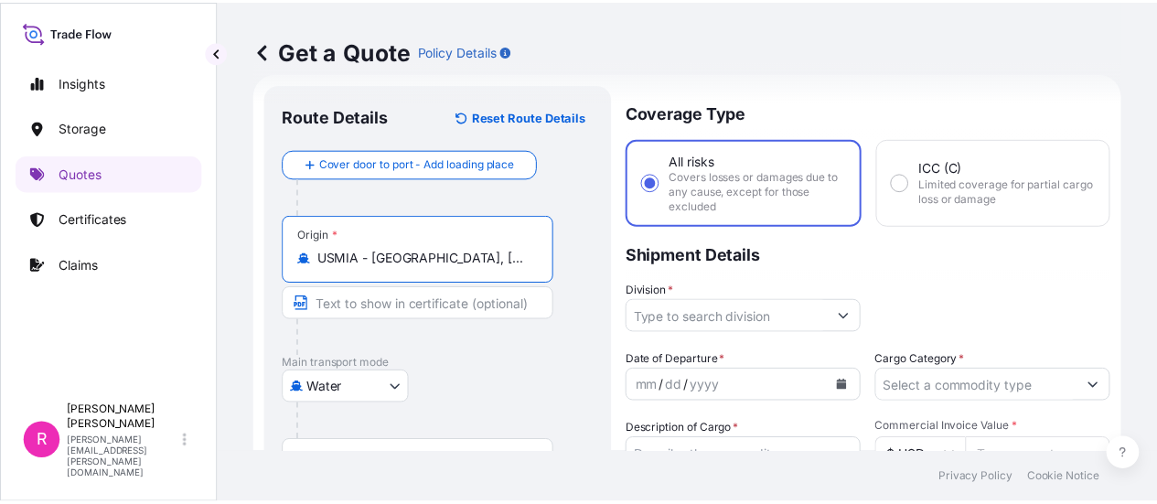
scroll to position [121, 0]
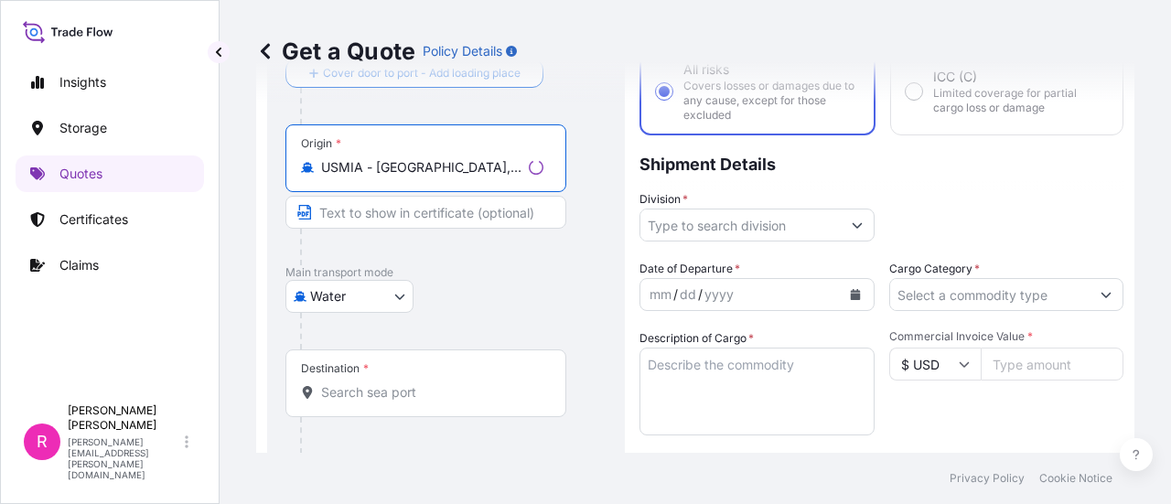
type input "USMIA - [GEOGRAPHIC_DATA], [GEOGRAPHIC_DATA]"
click at [404, 370] on div "Destination *" at bounding box center [425, 383] width 281 height 68
click at [404, 383] on input "Destination *" at bounding box center [432, 392] width 222 height 18
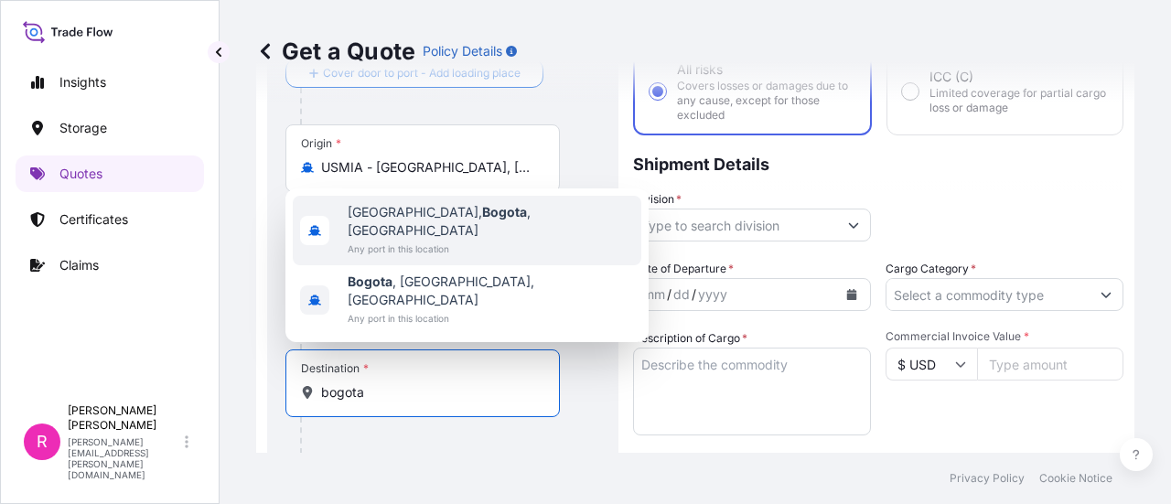
click at [387, 228] on div "[GEOGRAPHIC_DATA], [GEOGRAPHIC_DATA] , [GEOGRAPHIC_DATA] Any port in this locat…" at bounding box center [466, 265] width 363 height 154
click at [576, 255] on div "[GEOGRAPHIC_DATA], [GEOGRAPHIC_DATA] , [GEOGRAPHIC_DATA] Any port in this locat…" at bounding box center [467, 231] width 348 height 70
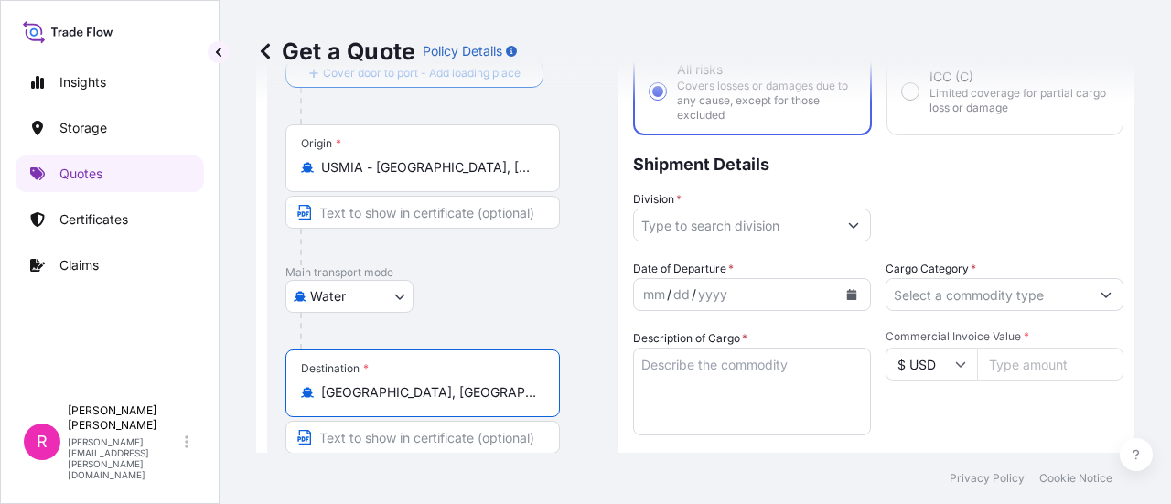
type input "[GEOGRAPHIC_DATA], [GEOGRAPHIC_DATA], [GEOGRAPHIC_DATA]"
click at [715, 218] on input "Division *" at bounding box center [735, 225] width 203 height 33
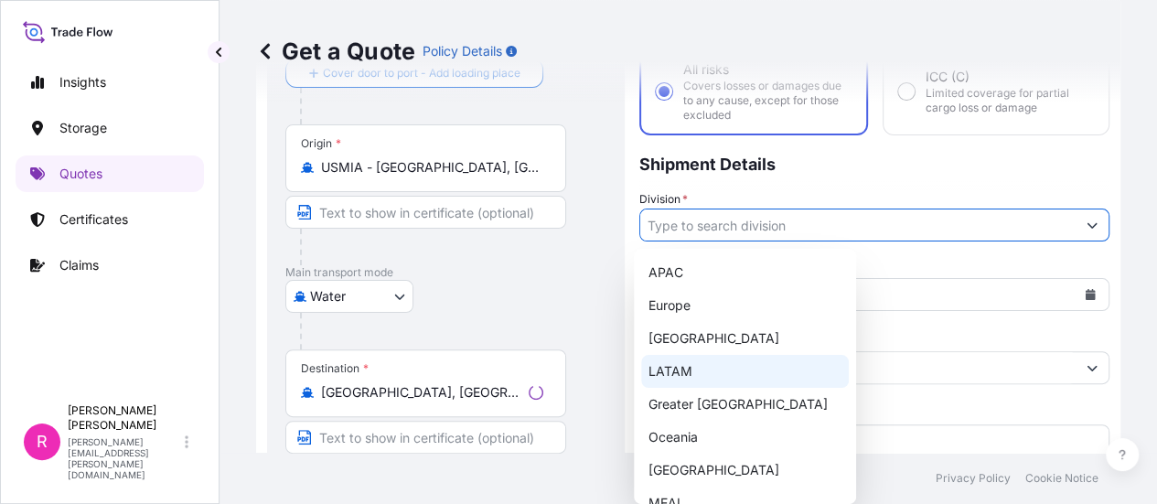
click at [698, 363] on div "LATAM" at bounding box center [745, 371] width 208 height 33
type input "LATAM"
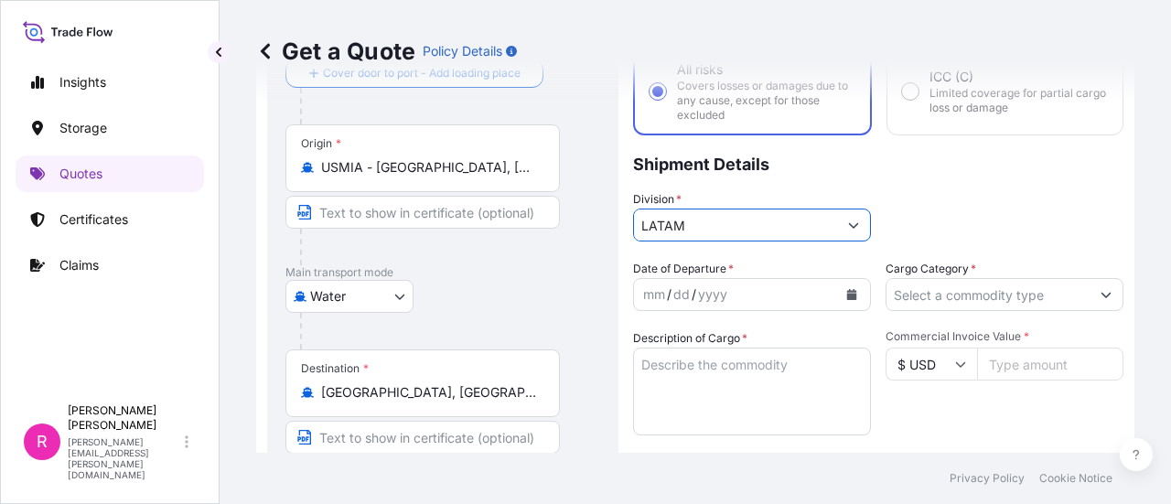
click at [846, 298] on icon "Calendar" at bounding box center [851, 294] width 11 height 11
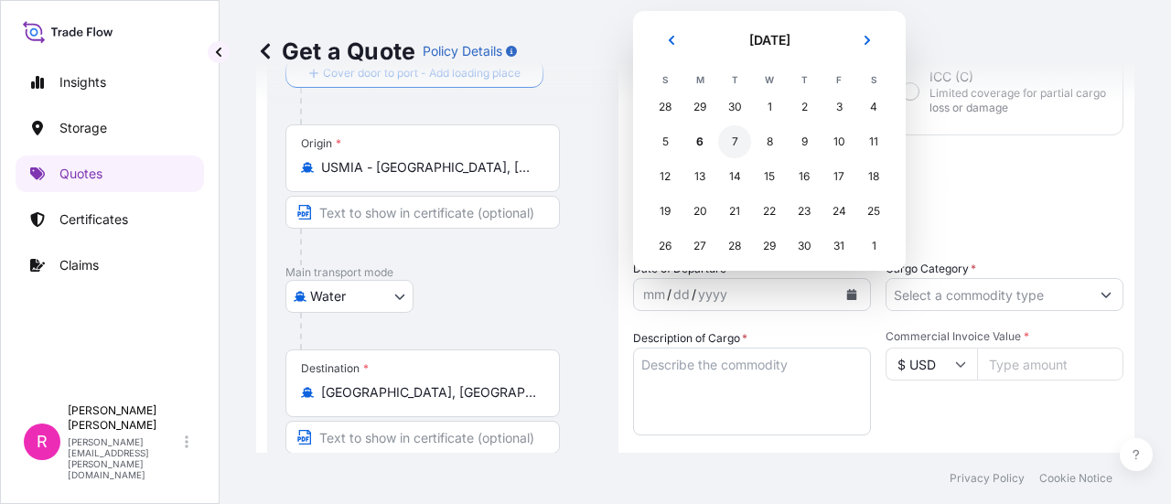
click at [728, 150] on div "7" at bounding box center [734, 141] width 33 height 33
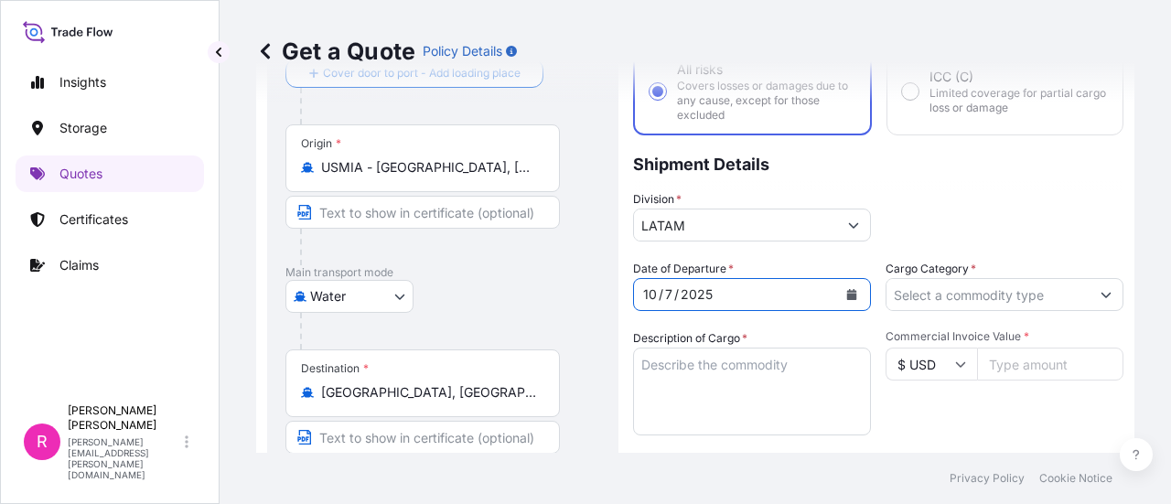
drag, startPoint x: 904, startPoint y: 277, endPoint x: 904, endPoint y: 290, distance: 12.8
click at [904, 279] on div "Cargo Category *" at bounding box center [1004, 285] width 238 height 51
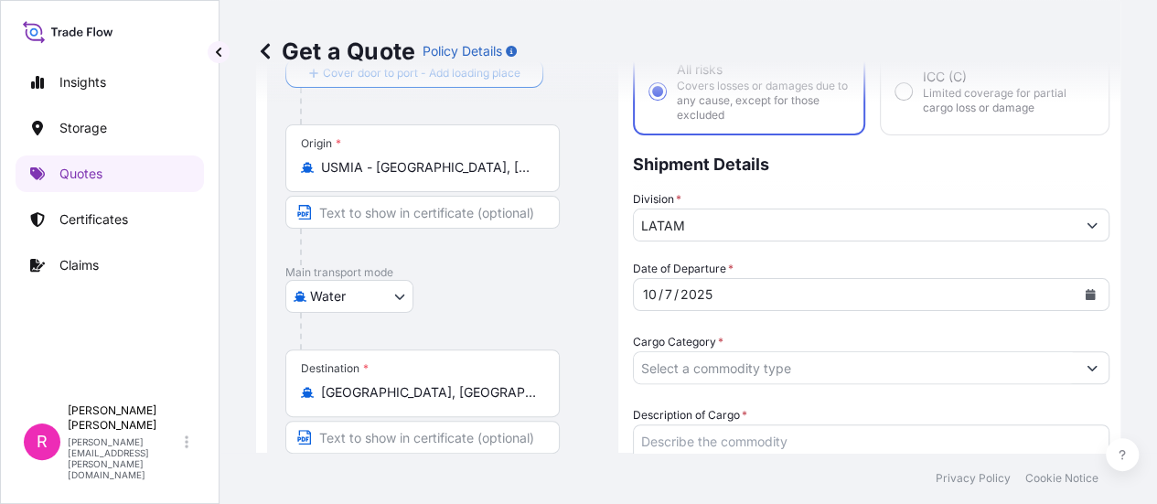
click at [906, 351] on input "Cargo Category *" at bounding box center [855, 367] width 442 height 33
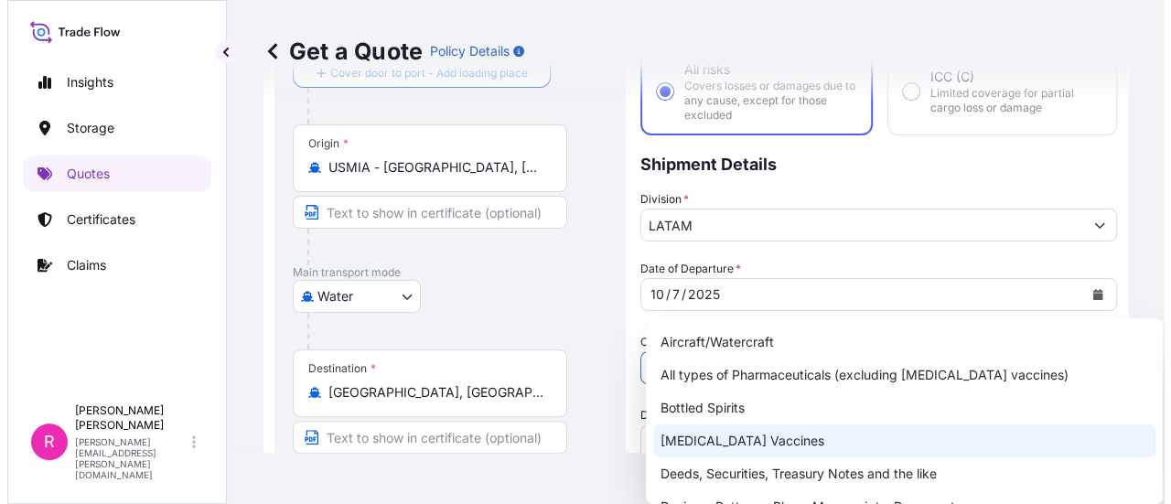
scroll to position [91, 0]
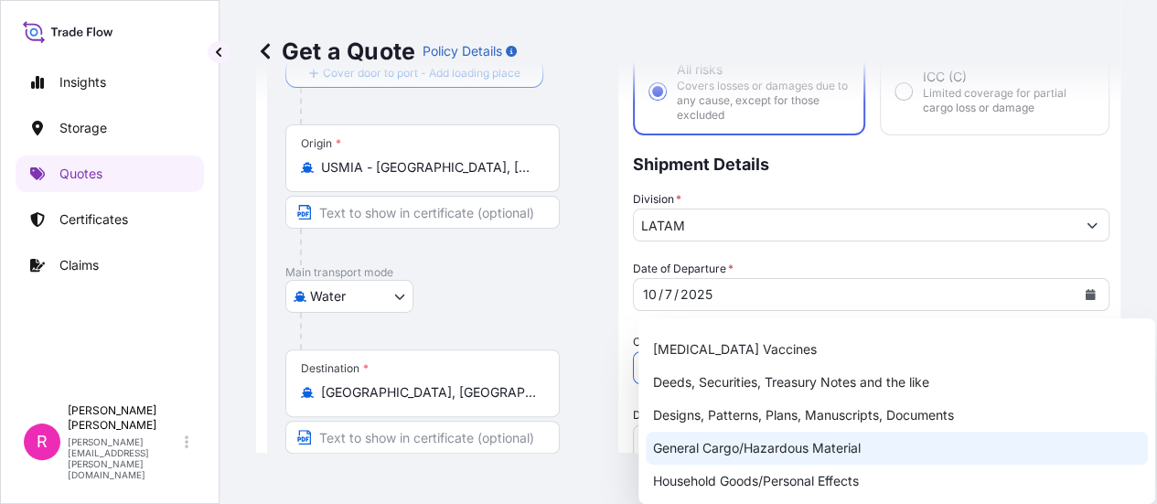
click at [779, 436] on div "General Cargo/Hazardous Material" at bounding box center [897, 448] width 502 height 33
type input "General Cargo/Hazardous Material"
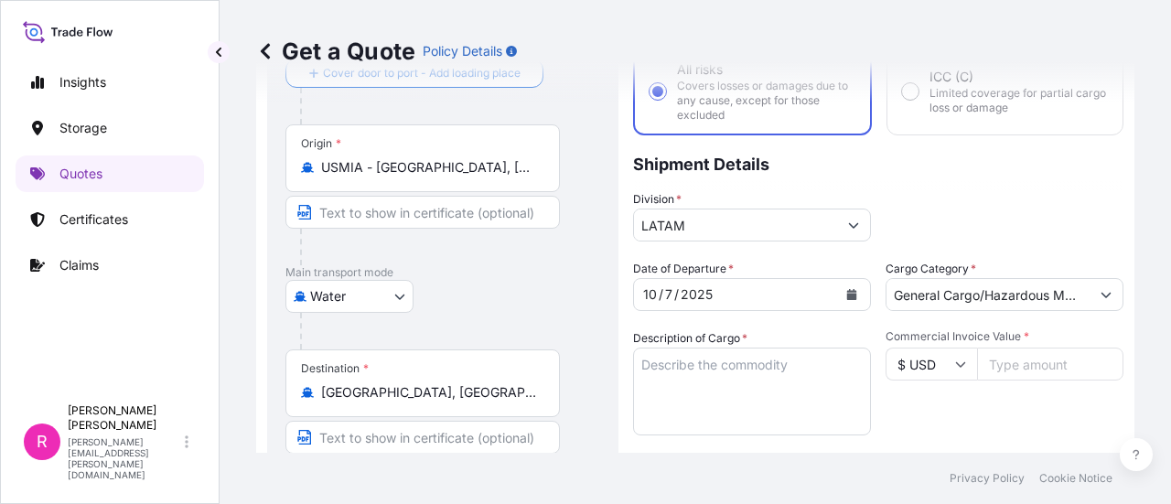
click at [716, 346] on label "Description of Cargo *" at bounding box center [690, 338] width 114 height 18
click at [716, 348] on textarea "Description of Cargo *" at bounding box center [752, 392] width 238 height 88
click at [777, 395] on textarea "Description of Cargo *" at bounding box center [752, 392] width 238 height 88
paste textarea "Magnex monopolar, cambiador tensión circular, dps bt, baja rotacion magnex trip…"
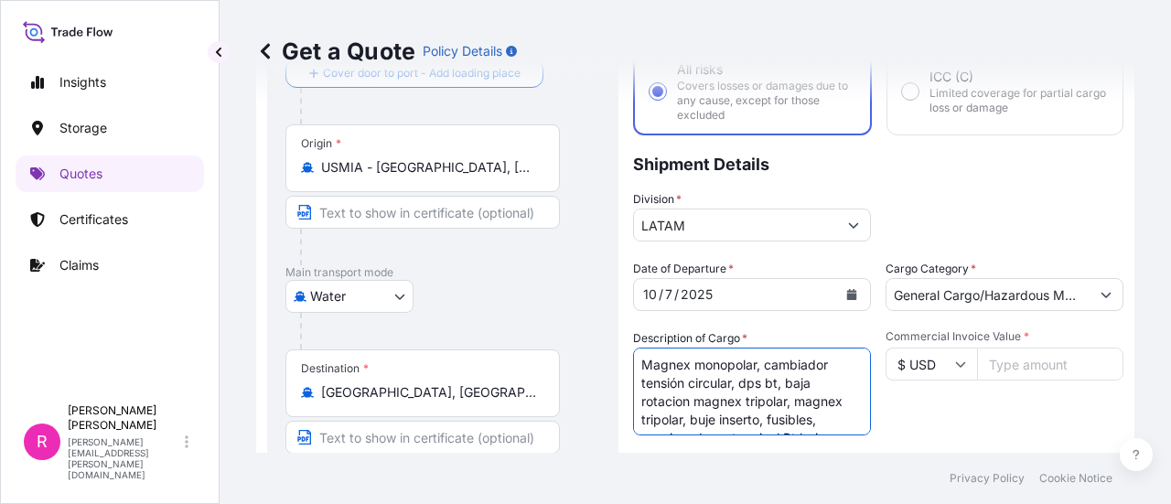
scroll to position [193, 0]
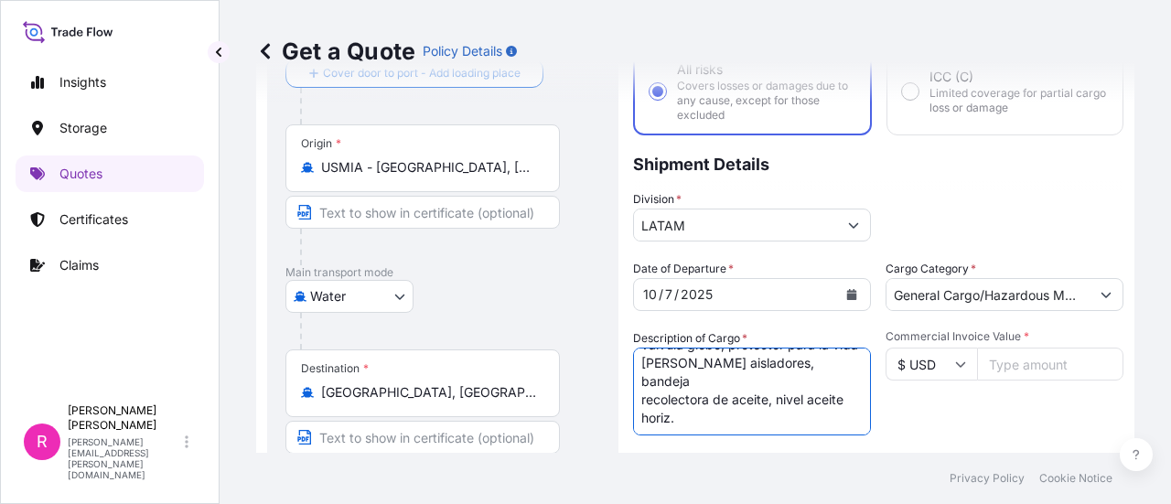
type textarea "Magnex monopolar, cambiador tensión circular, dps bt, baja rotacion magnex trip…"
click at [1012, 359] on input "Commercial Invoice Value *" at bounding box center [1050, 364] width 146 height 33
type input "45135"
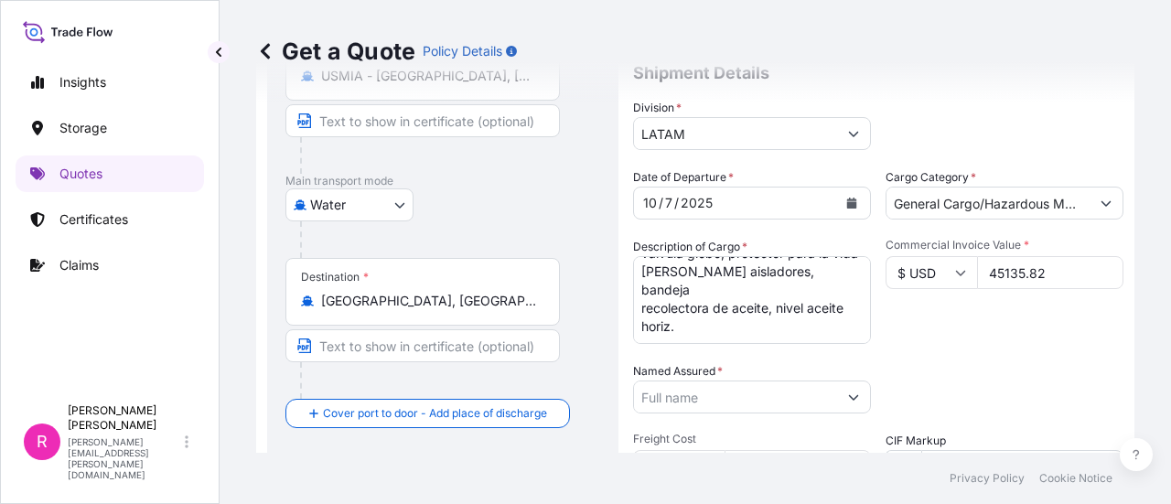
type input "45135.82"
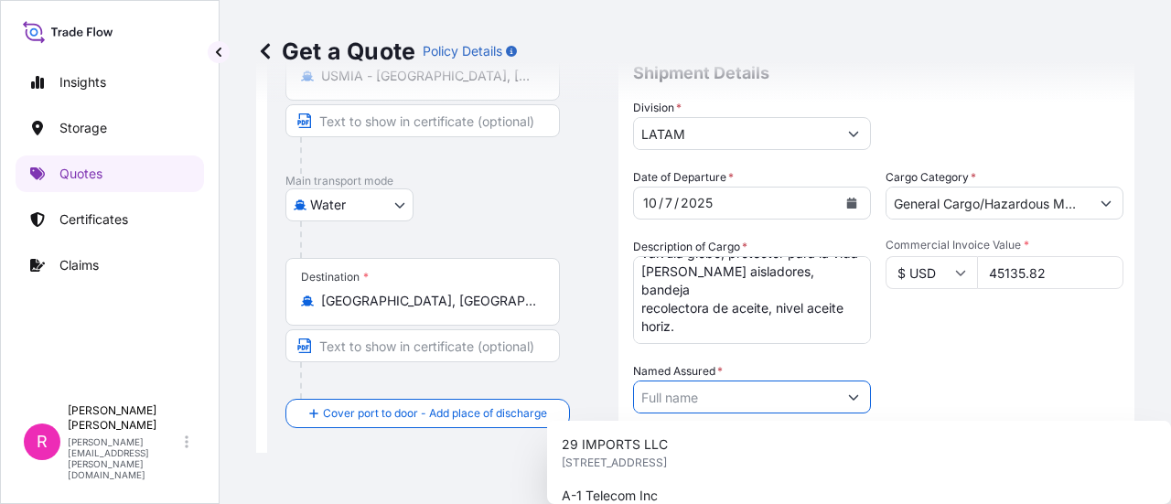
click at [754, 406] on input "Named Assured *" at bounding box center [735, 397] width 203 height 33
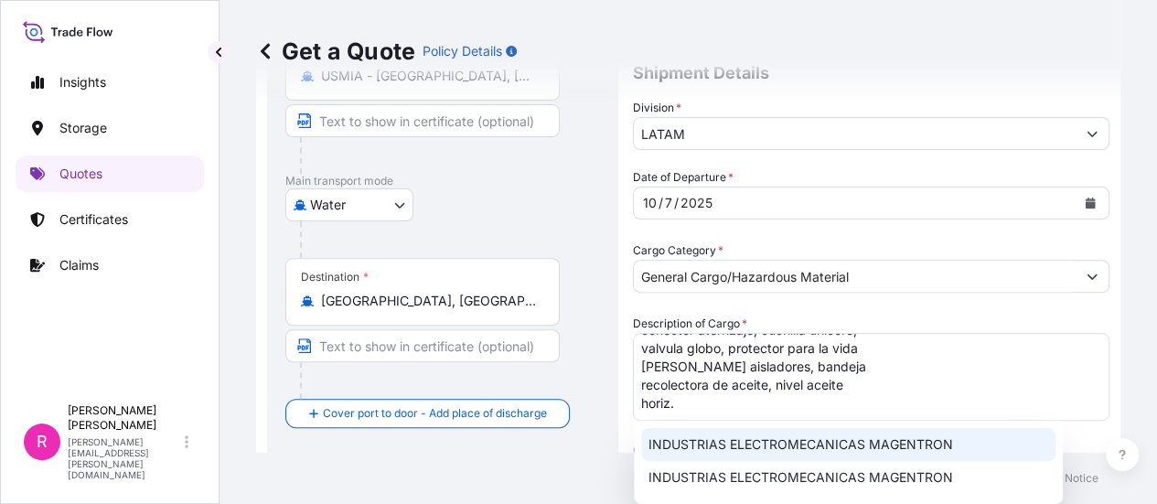
click at [734, 439] on span "INDUSTRIAS ELECTROMECANICAS MAGENTRON" at bounding box center [801, 444] width 305 height 18
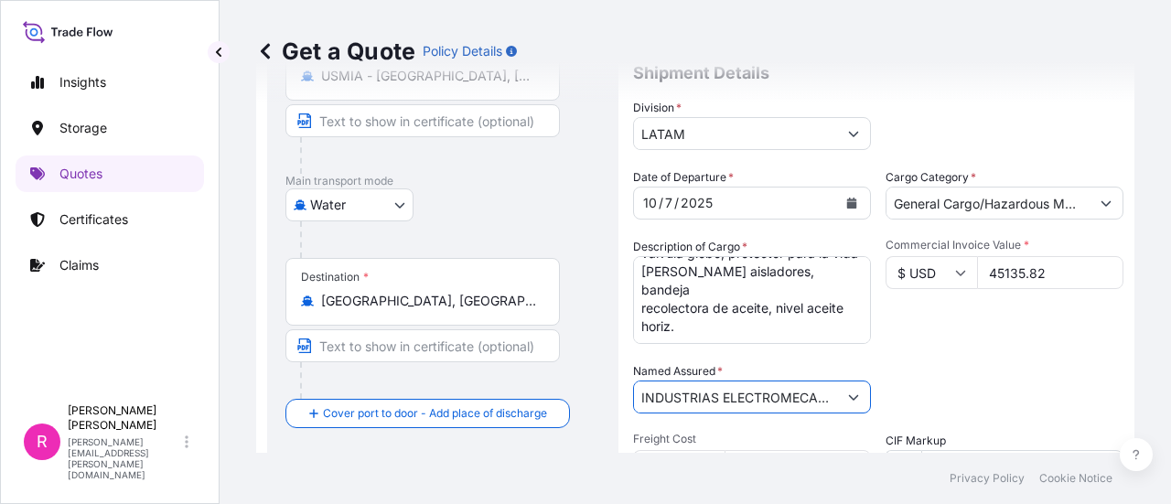
scroll to position [395, 0]
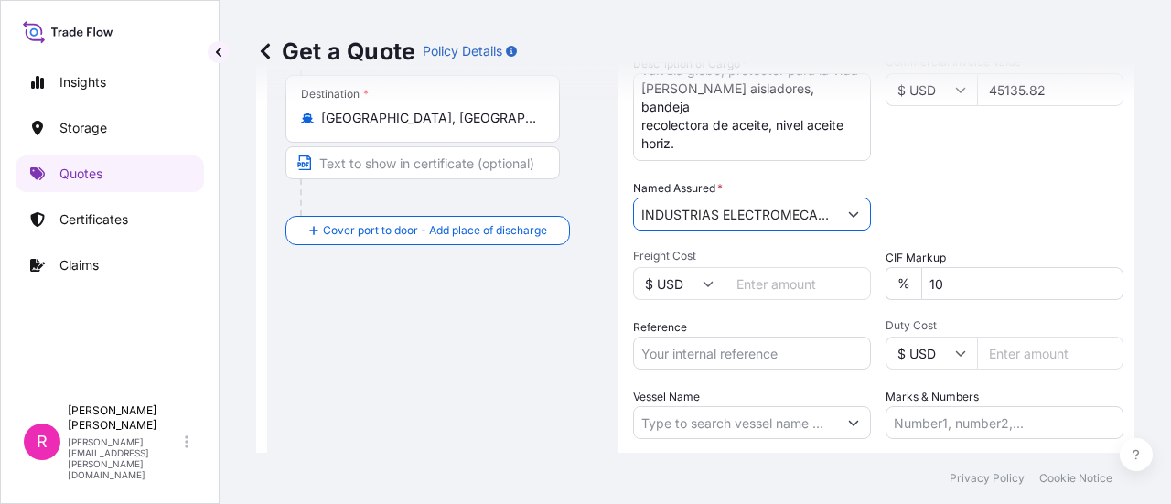
type input "INDUSTRIAS ELECTROMECANICAS MAGENTRON"
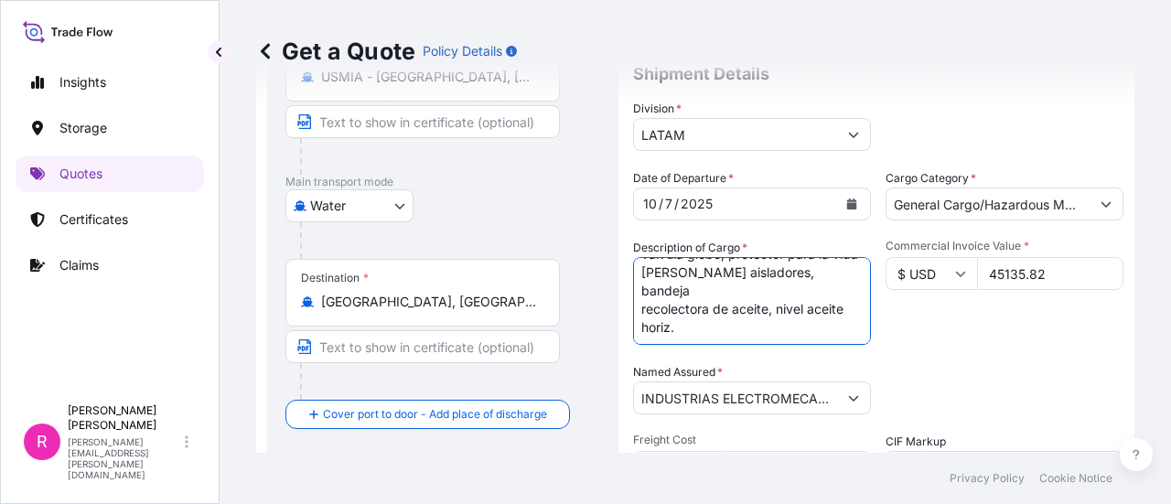
scroll to position [202, 0]
drag, startPoint x: 640, startPoint y: 268, endPoint x: 728, endPoint y: 334, distance: 109.8
click at [728, 334] on textarea "Magnex monopolar, cambiador tensión circular, dps bt, baja rotacion magnex trip…" at bounding box center [752, 301] width 238 height 88
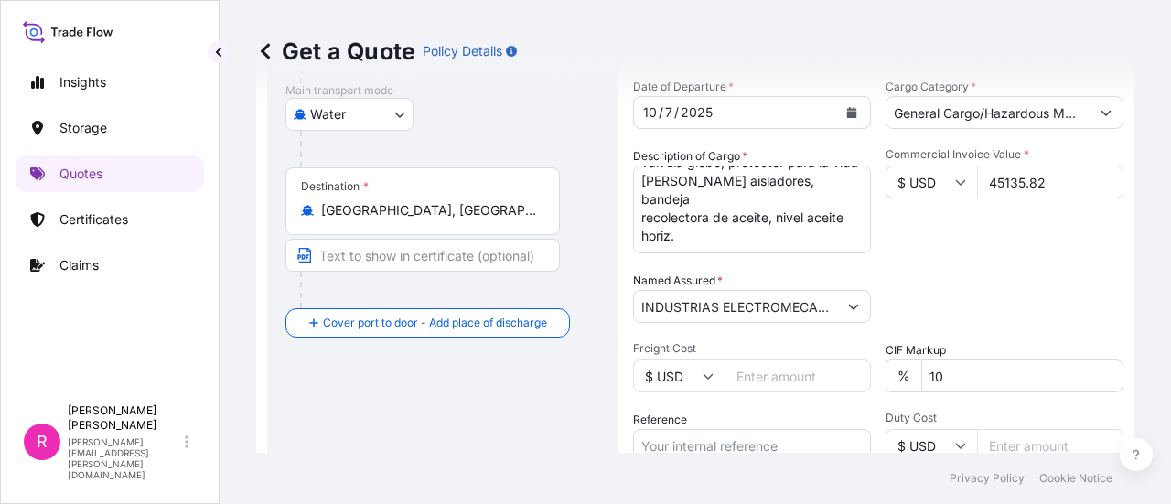
scroll to position [394, 0]
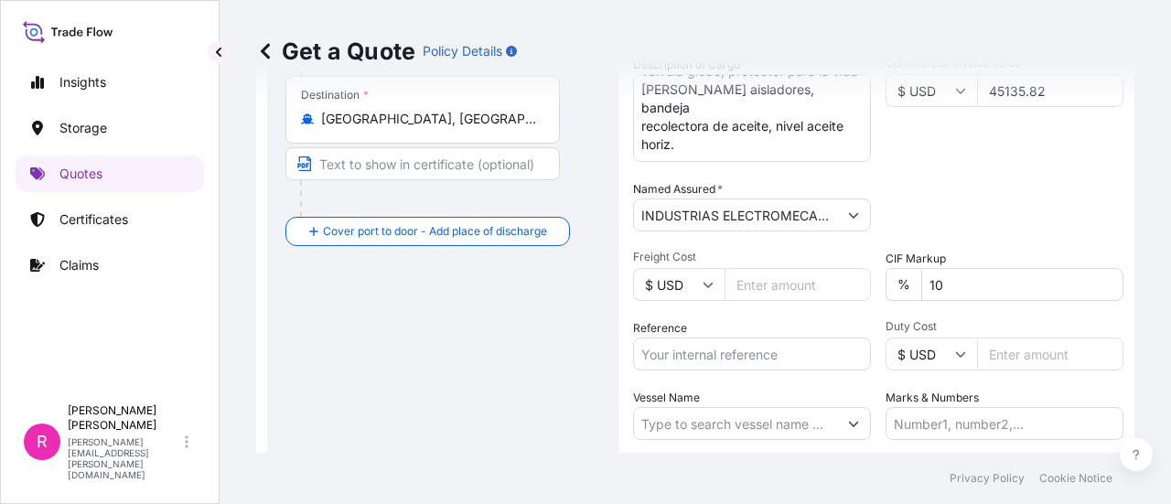
click at [733, 356] on input "Reference" at bounding box center [752, 354] width 238 height 33
paste input "CONSOLIDADO WK34-1"
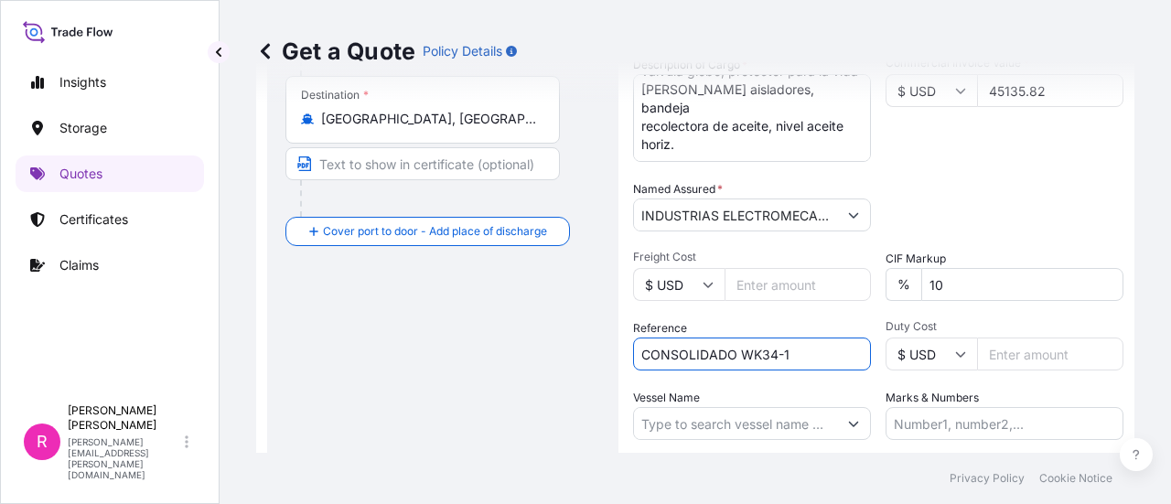
type input "CONSOLIDADO WK34-1"
click at [984, 164] on div "Date of Departure * [DATE] Cargo Category * General Cargo/Hazardous Material De…" at bounding box center [878, 213] width 490 height 454
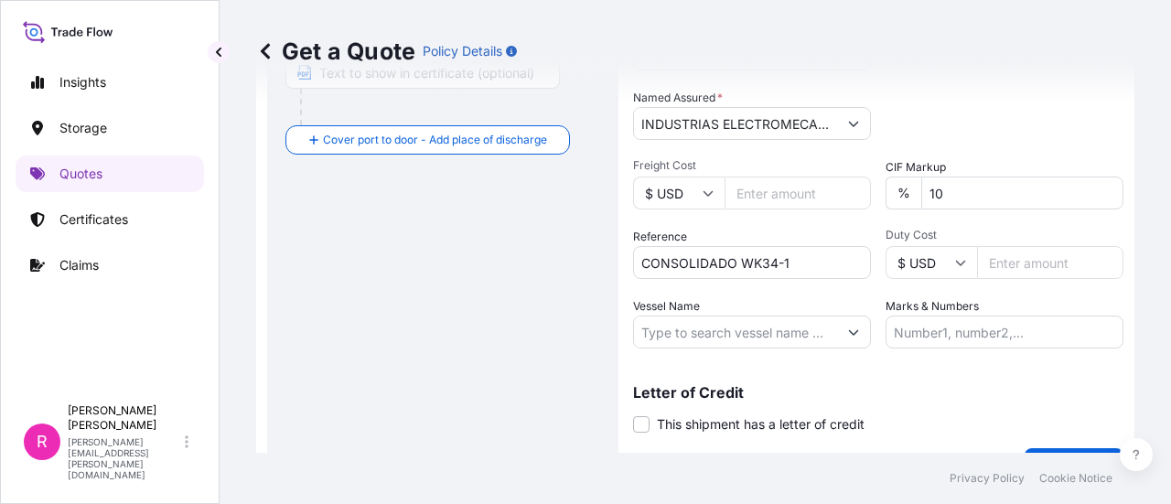
scroll to position [211, 0]
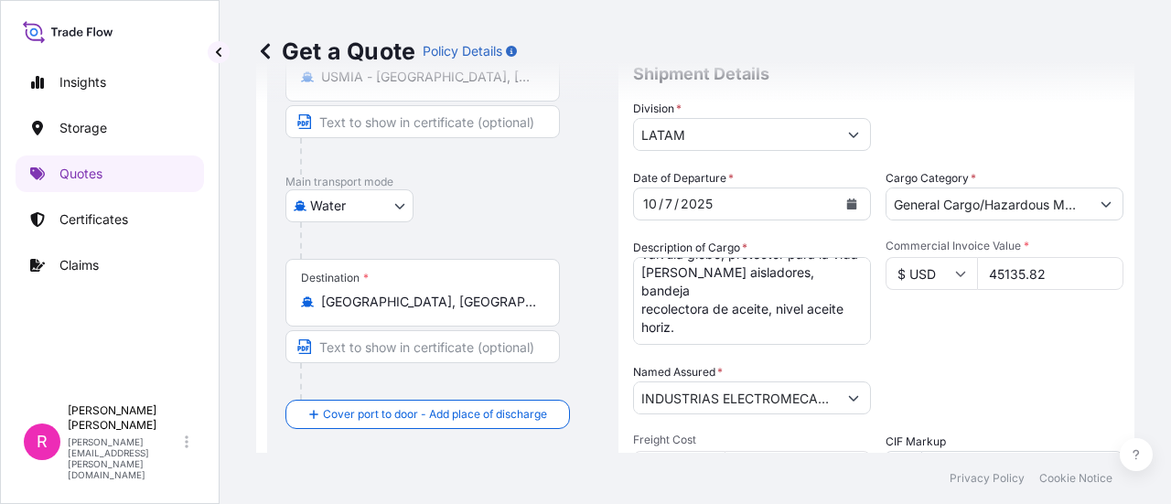
click at [321, 212] on body "Insights Storage Quotes Certificates Claims R [PERSON_NAME] [PERSON_NAME][EMAIL…" at bounding box center [585, 252] width 1171 height 504
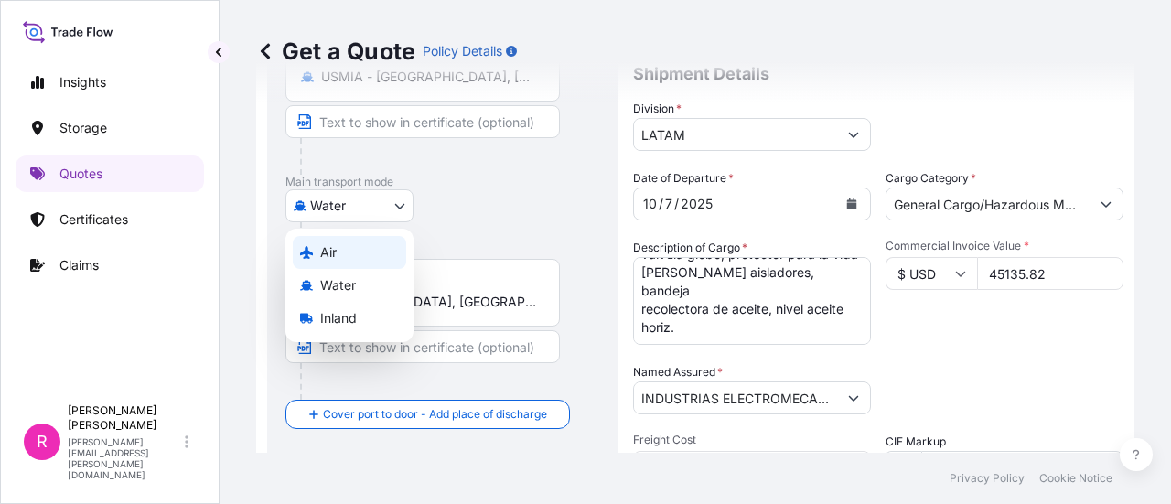
click at [337, 255] on div "Air" at bounding box center [349, 252] width 113 height 33
select select "Air"
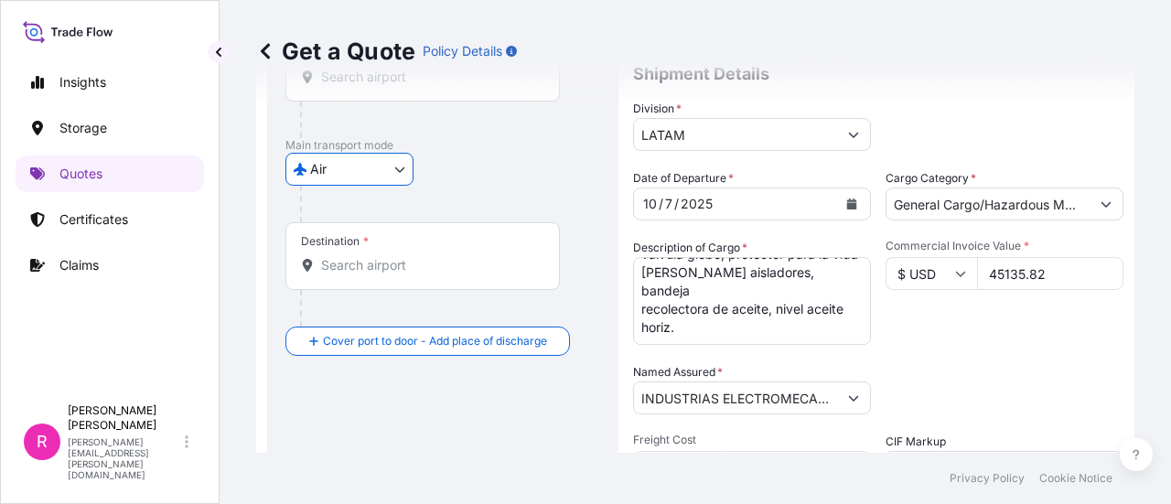
scroll to position [0, 0]
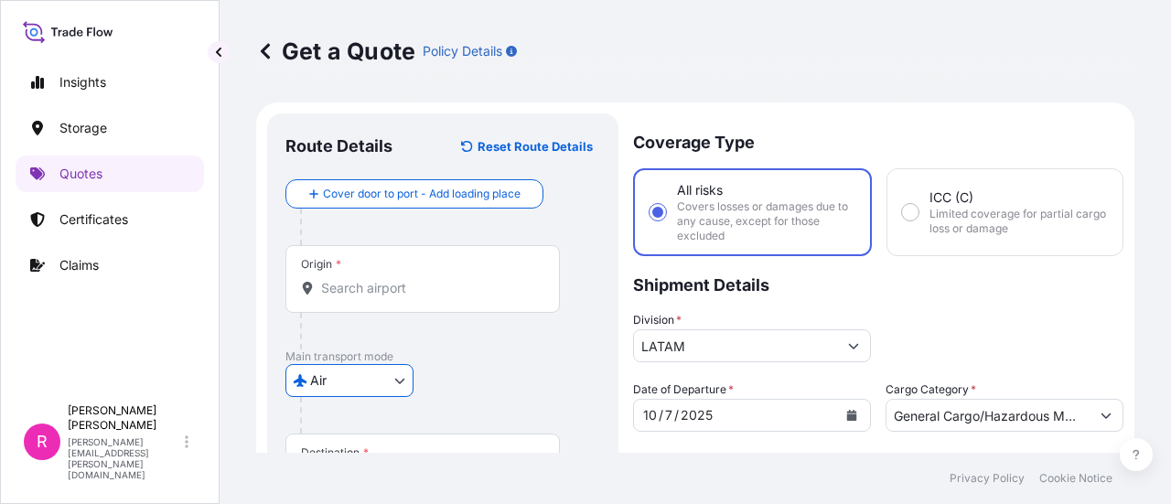
click at [346, 282] on input "Origin *" at bounding box center [429, 288] width 216 height 18
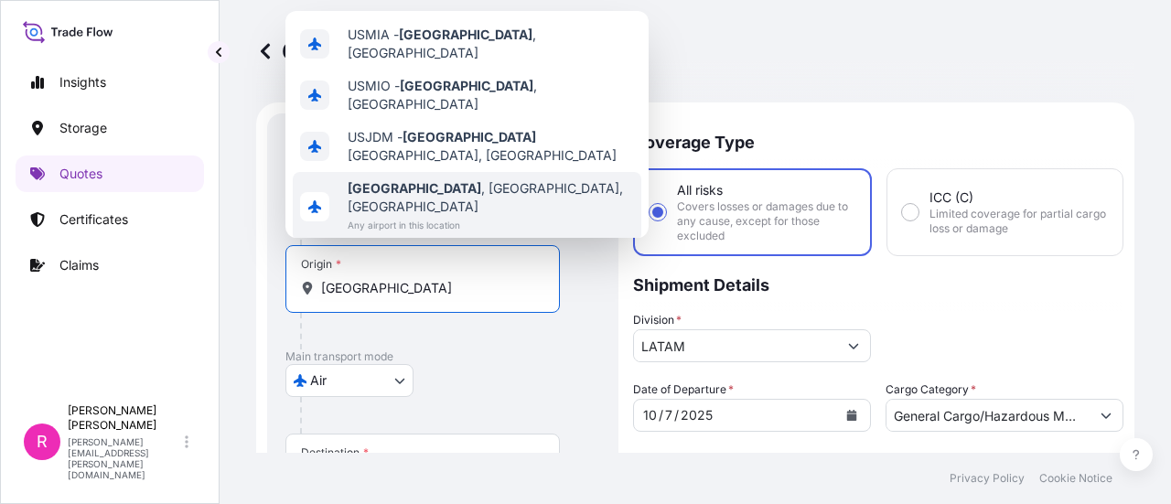
click at [435, 179] on span "[GEOGRAPHIC_DATA] , [GEOGRAPHIC_DATA], [GEOGRAPHIC_DATA]" at bounding box center [491, 197] width 286 height 37
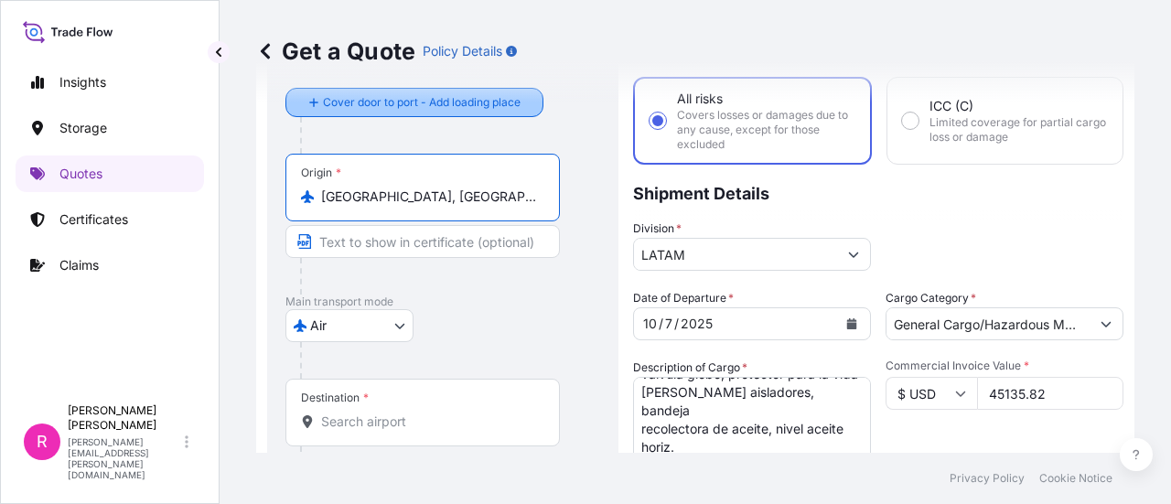
scroll to position [183, 0]
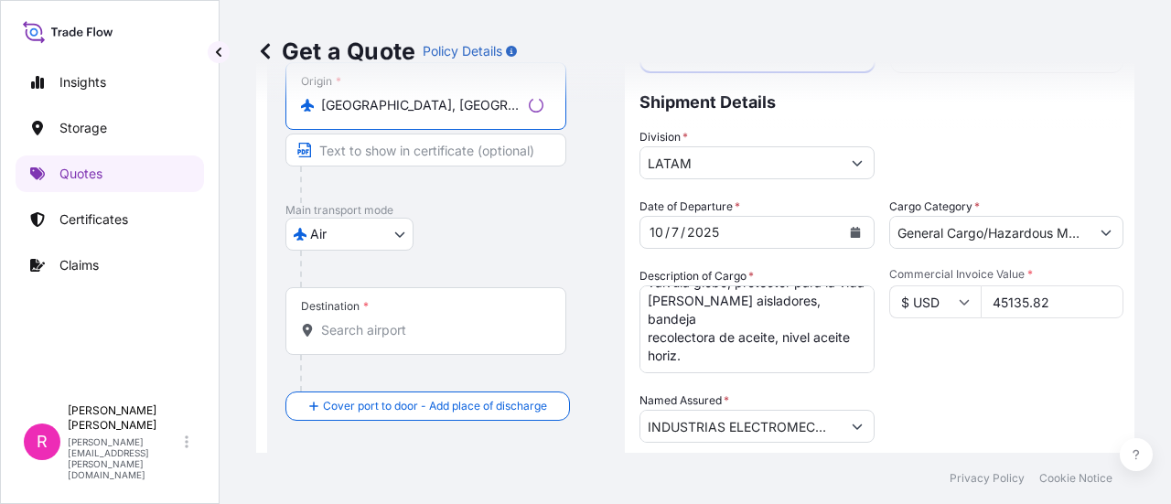
type input "[GEOGRAPHIC_DATA], [GEOGRAPHIC_DATA], [GEOGRAPHIC_DATA]"
click at [386, 348] on div "Destination *" at bounding box center [425, 321] width 281 height 68
click at [386, 339] on input "Destination *" at bounding box center [432, 330] width 222 height 18
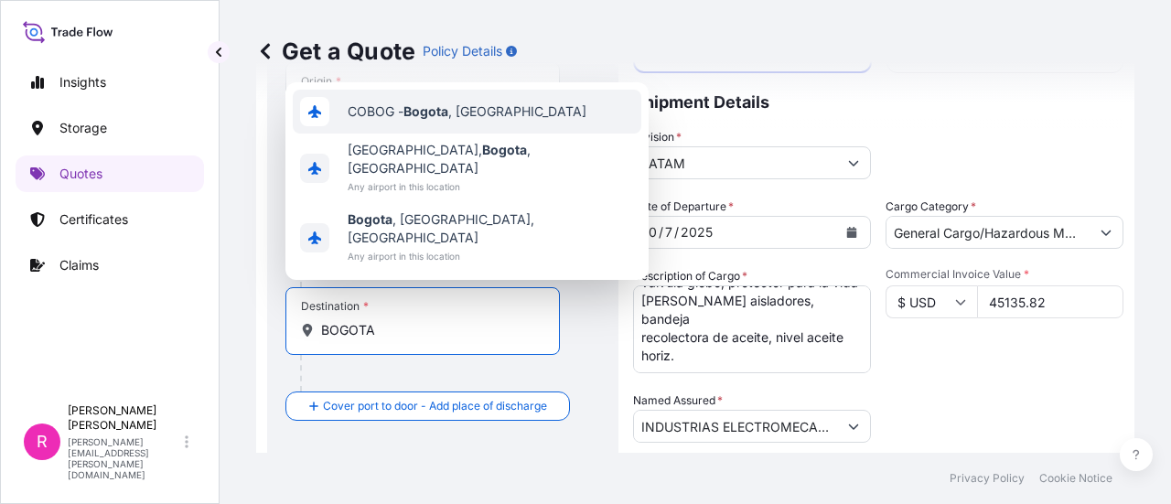
click at [494, 121] on span "COBOG - [GEOGRAPHIC_DATA] , [GEOGRAPHIC_DATA]" at bounding box center [467, 111] width 239 height 18
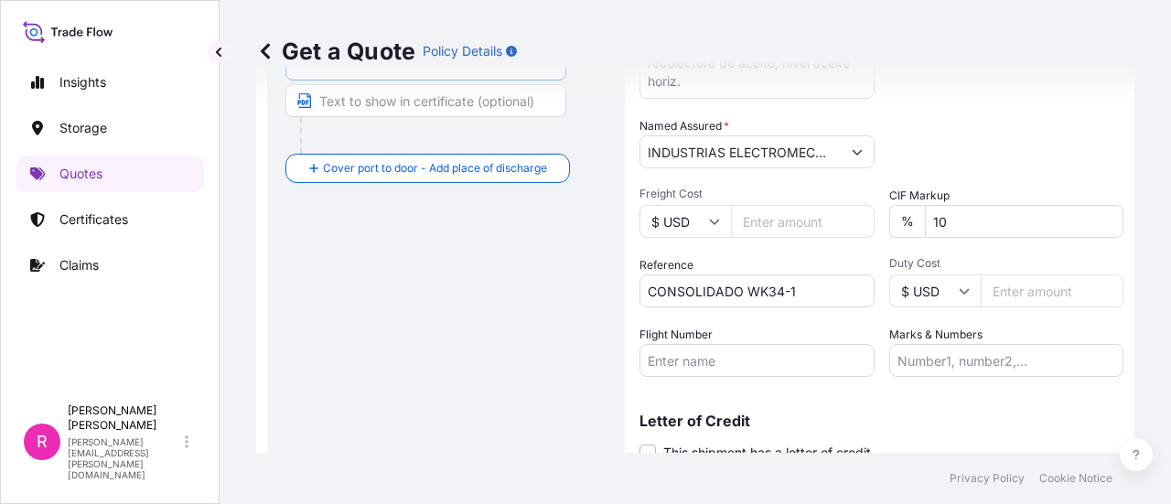
scroll to position [528, 0]
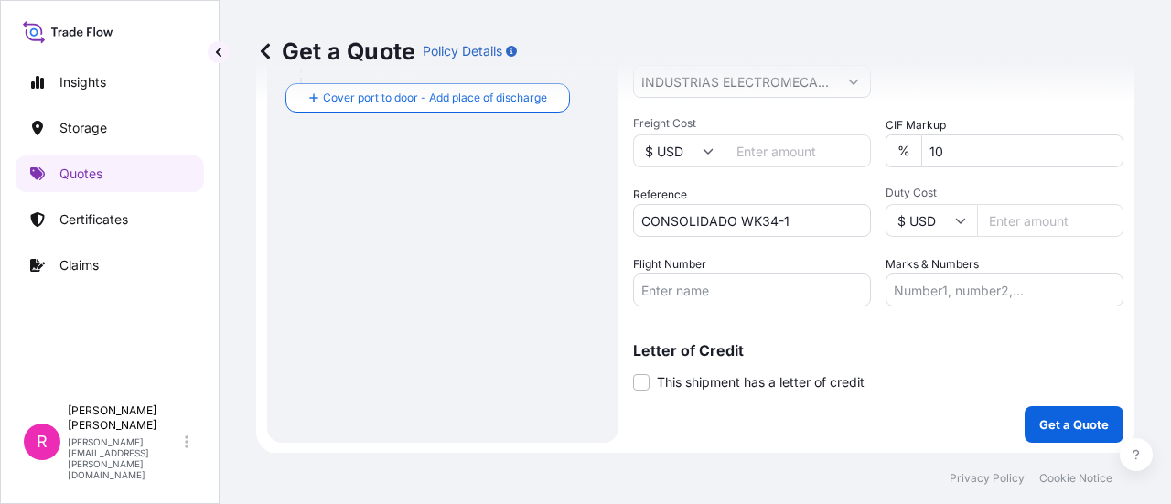
type input "COBOG - [GEOGRAPHIC_DATA], [GEOGRAPHIC_DATA]"
click at [748, 288] on input "Flight Number" at bounding box center [752, 289] width 238 height 33
click at [745, 297] on input "Flight Number" at bounding box center [752, 289] width 238 height 33
paste input "SLI24326"
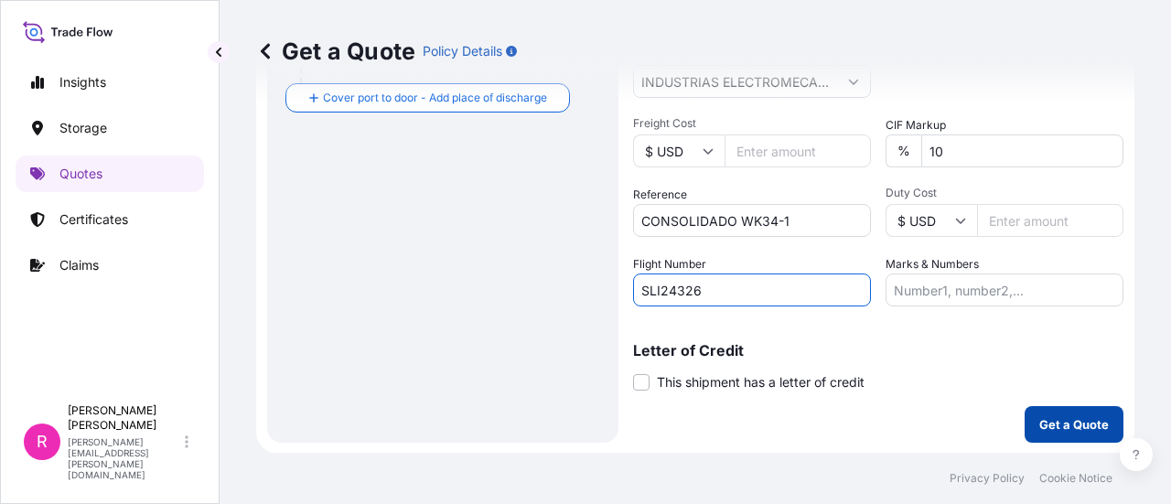
type input "SLI24326"
click at [1034, 434] on button "Get a Quote" at bounding box center [1073, 424] width 99 height 37
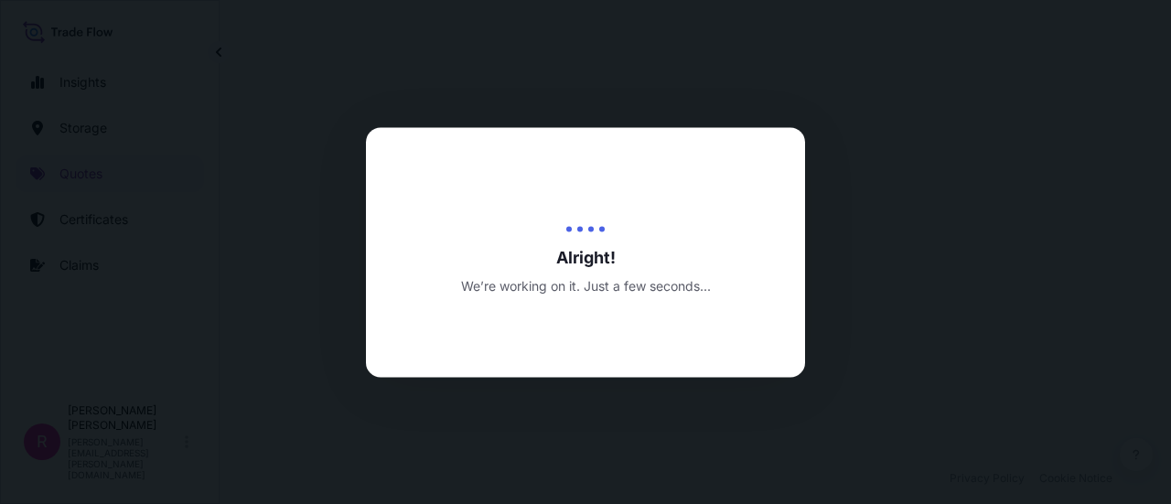
select select "Air"
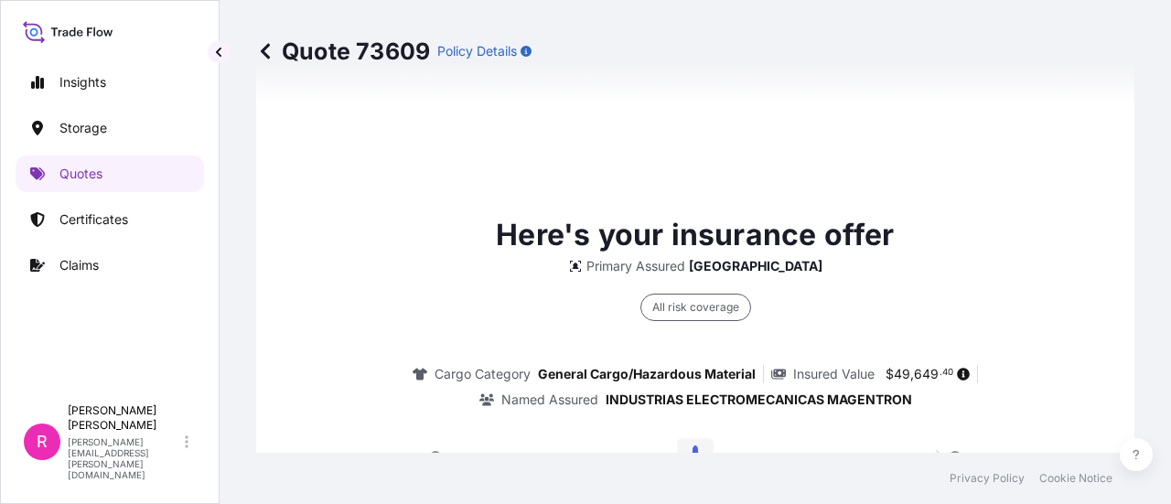
scroll to position [2942, 0]
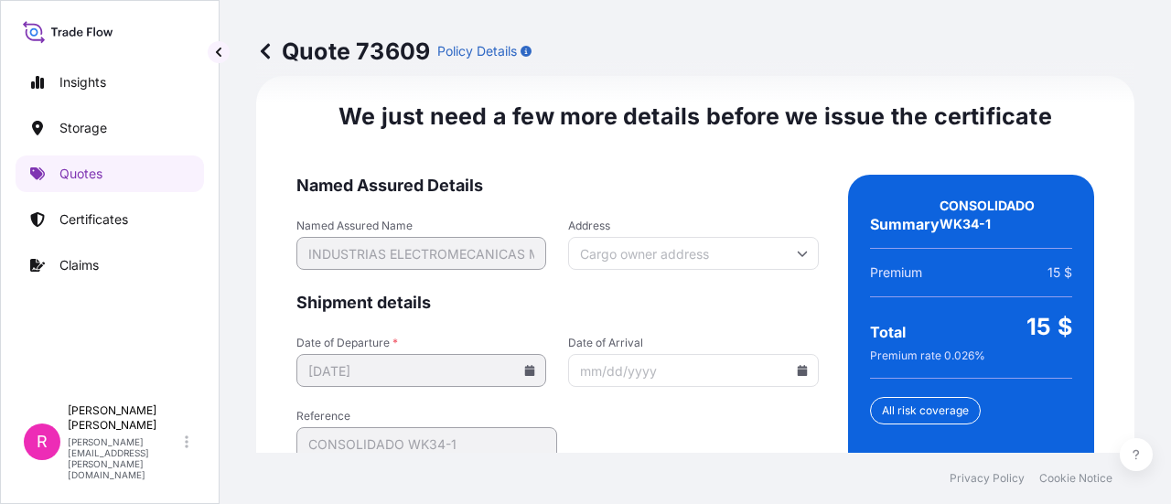
click at [799, 365] on input "Date of Arrival" at bounding box center [693, 370] width 250 height 33
click at [797, 367] on icon at bounding box center [802, 370] width 10 height 11
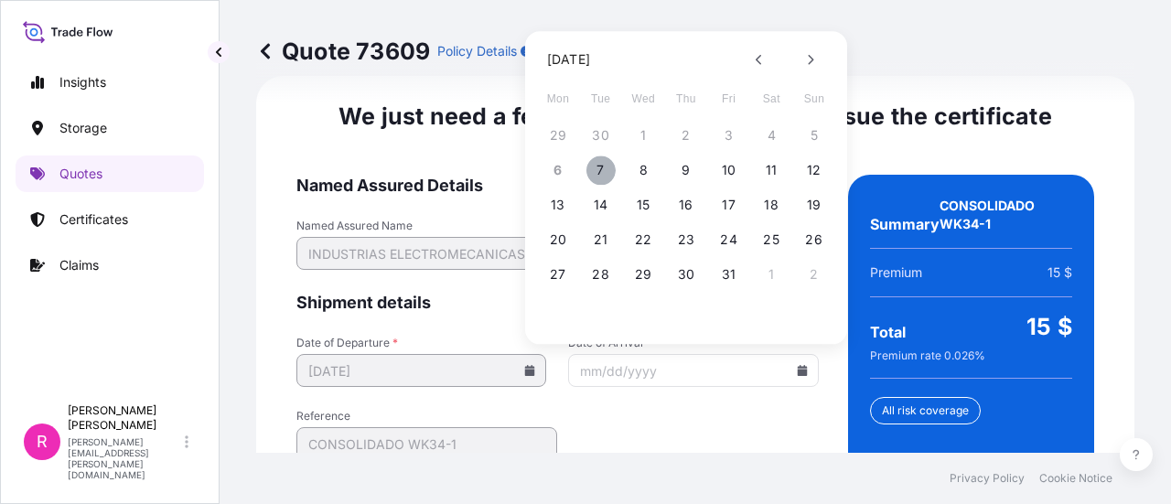
click at [606, 166] on button "7" at bounding box center [600, 169] width 29 height 29
type input "[DATE]"
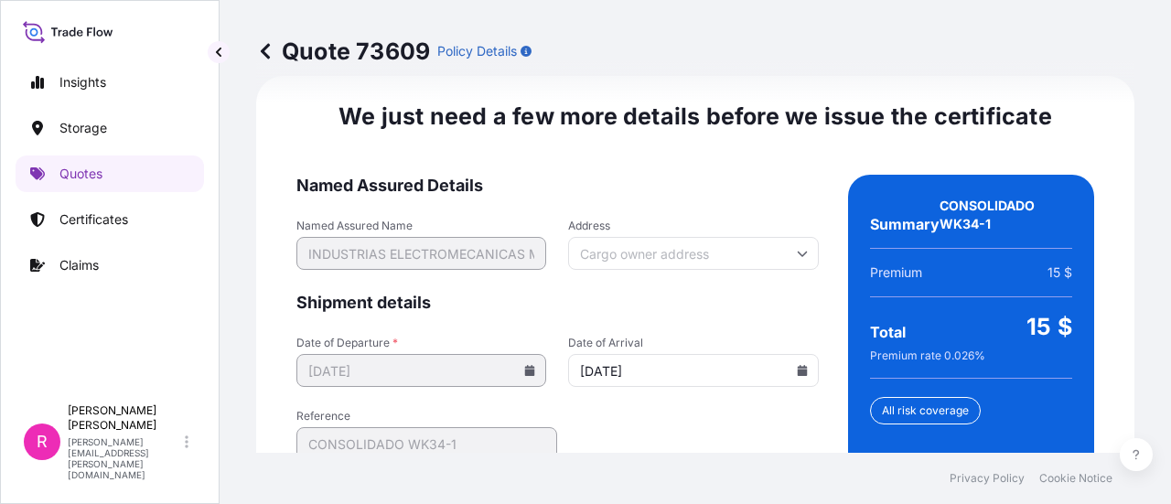
scroll to position [3125, 0]
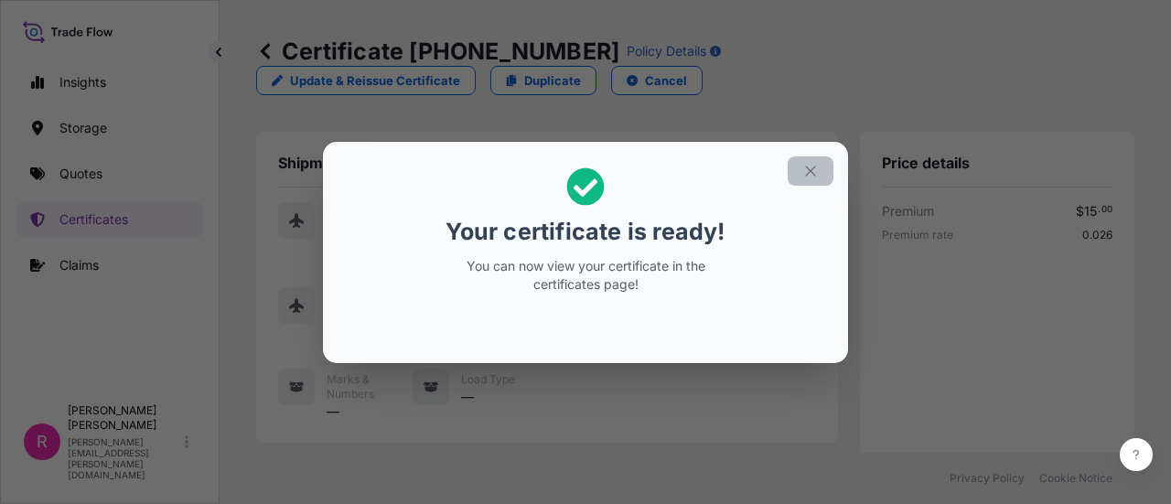
click at [816, 170] on icon "button" at bounding box center [810, 171] width 16 height 16
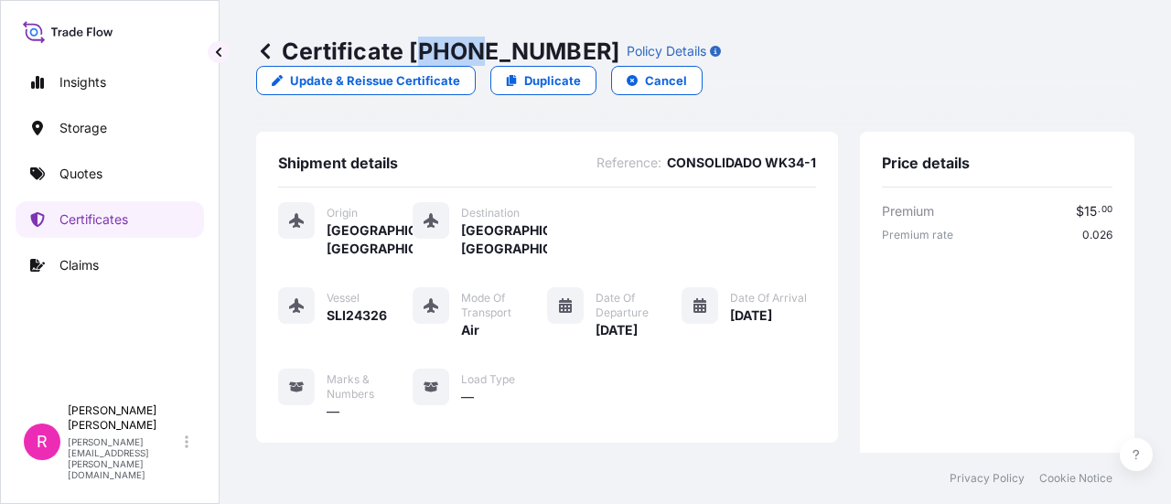
drag, startPoint x: 417, startPoint y: 40, endPoint x: 438, endPoint y: 46, distance: 21.7
click at [468, 46] on p "Certificate [PHONE_NUMBER]" at bounding box center [437, 51] width 363 height 29
drag, startPoint x: 413, startPoint y: 43, endPoint x: 556, endPoint y: 50, distance: 142.9
click at [556, 50] on div "Certificate [PHONE_NUMBER] Policy Details" at bounding box center [488, 51] width 465 height 29
copy p "[PHONE_NUMBER]"
